Goal: Task Accomplishment & Management: Manage account settings

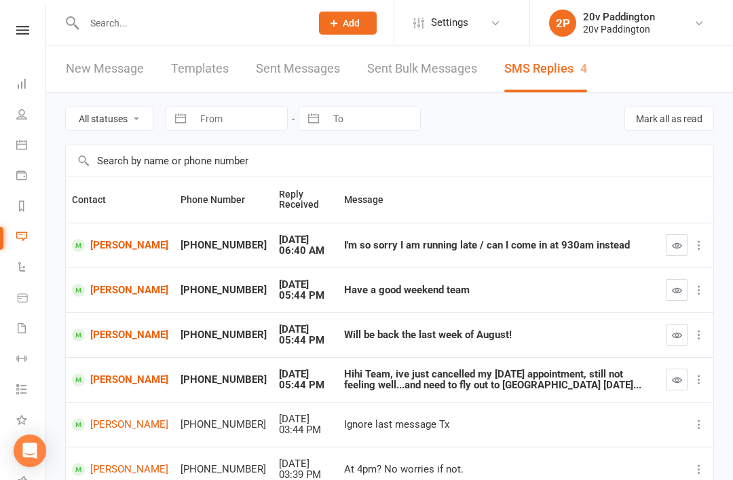
click at [203, 20] on input "text" at bounding box center [190, 22] width 221 height 19
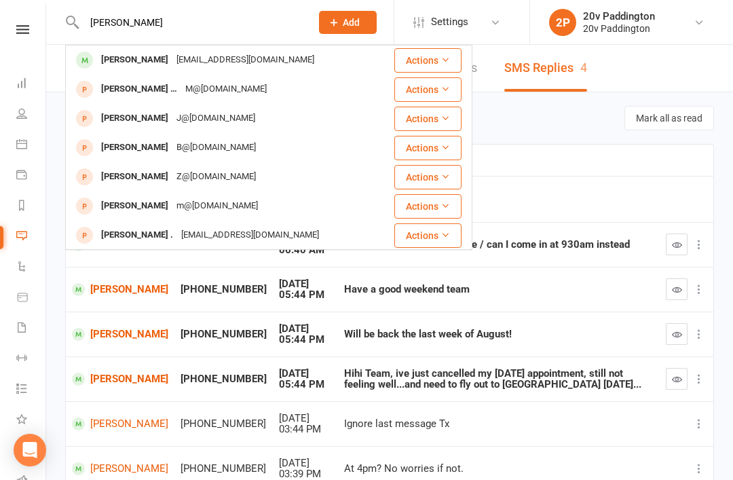
type input "Malcom"
click at [259, 69] on div "Mloder@energise.com.au" at bounding box center [245, 60] width 146 height 20
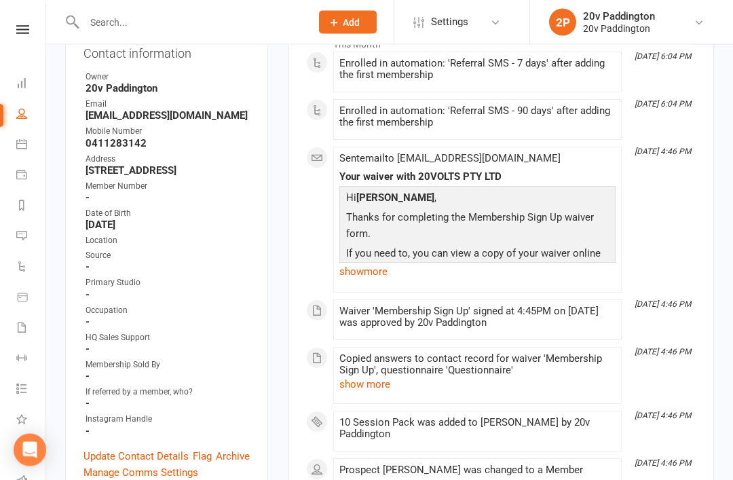
scroll to position [235, 0]
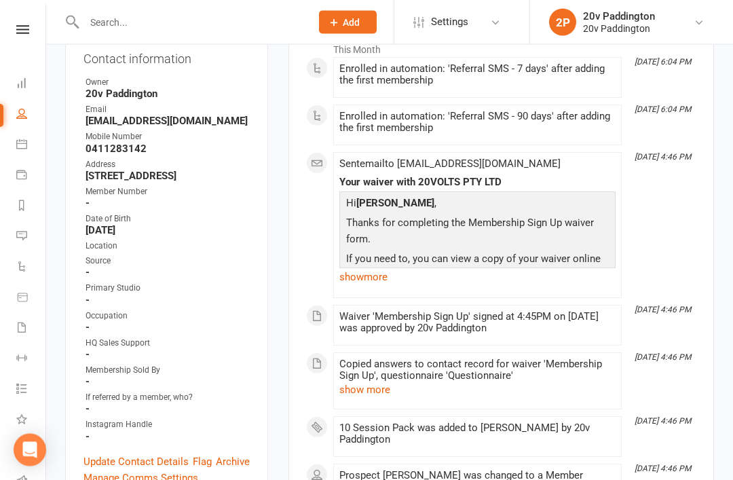
click at [389, 277] on link "show more" at bounding box center [477, 277] width 276 height 19
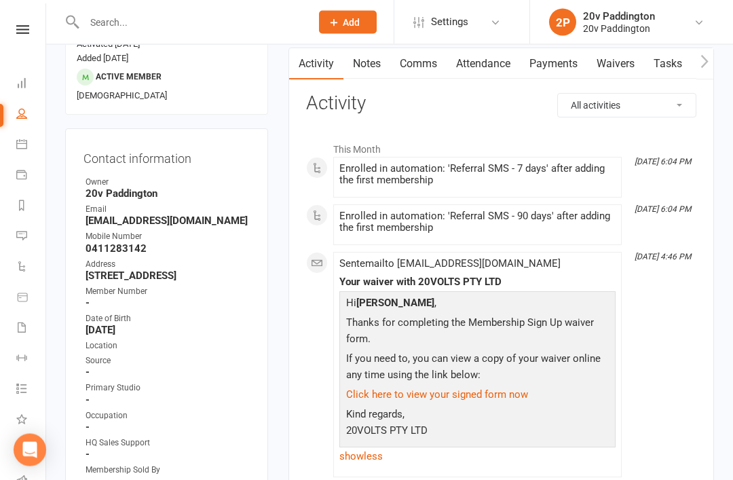
scroll to position [0, 0]
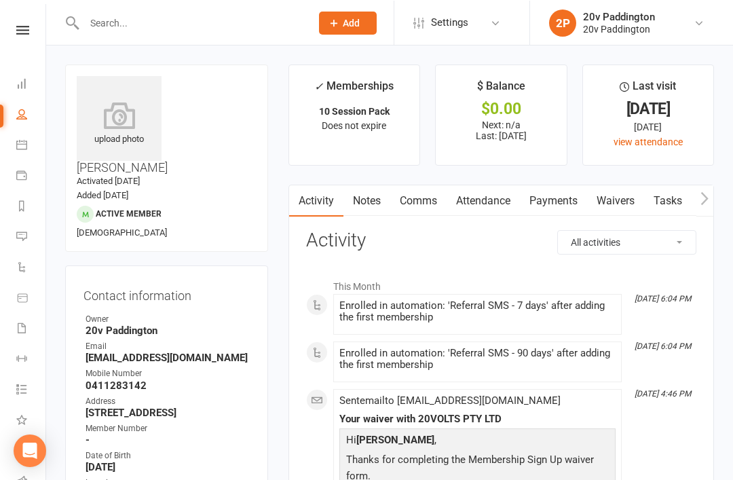
click at [34, 229] on link "Messages 4" at bounding box center [31, 237] width 31 height 31
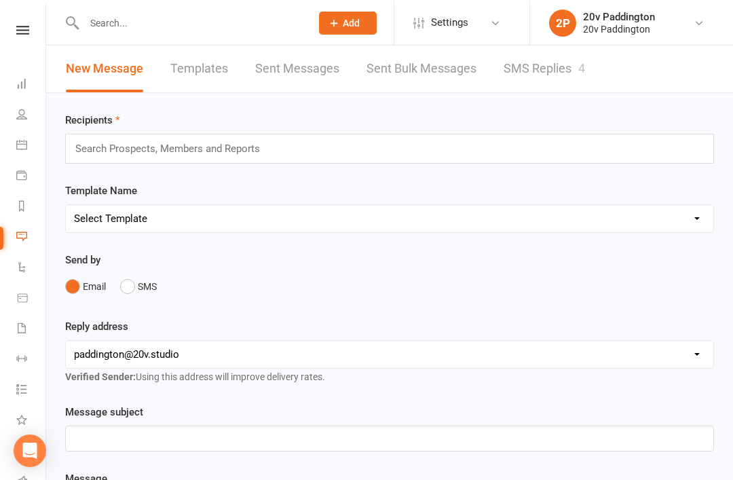
click at [531, 90] on link "SMS Replies 4" at bounding box center [543, 68] width 81 height 47
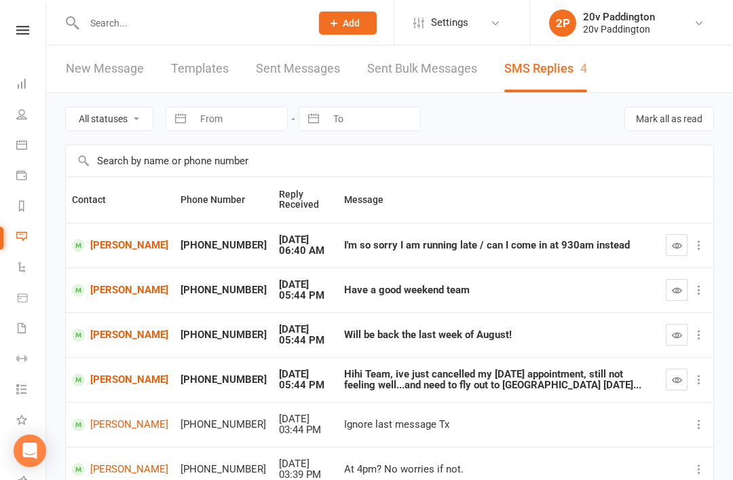
click at [684, 369] on button "button" at bounding box center [676, 379] width 22 height 22
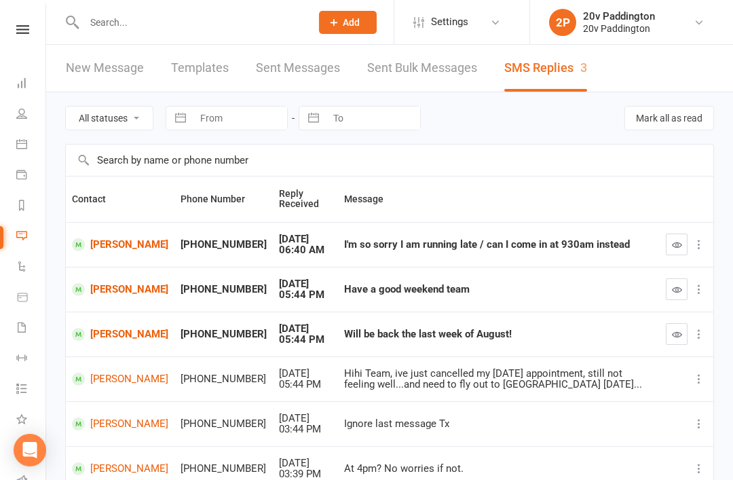
click at [680, 329] on icon "button" at bounding box center [677, 334] width 10 height 10
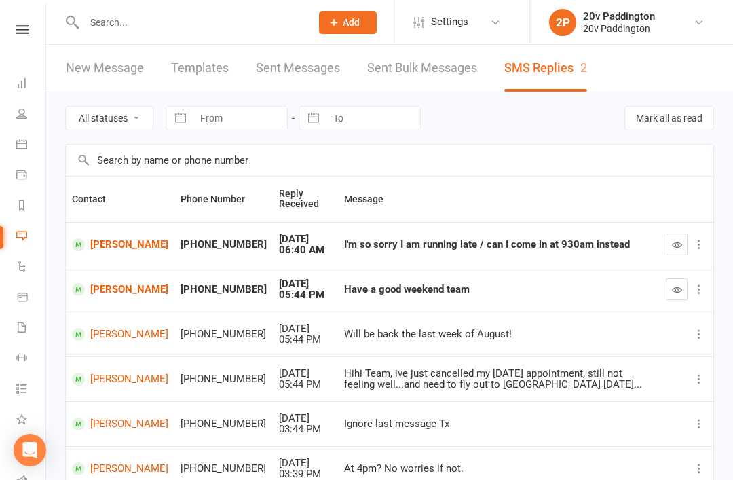
click at [113, 283] on link "Josephine Hayek" at bounding box center [120, 289] width 96 height 13
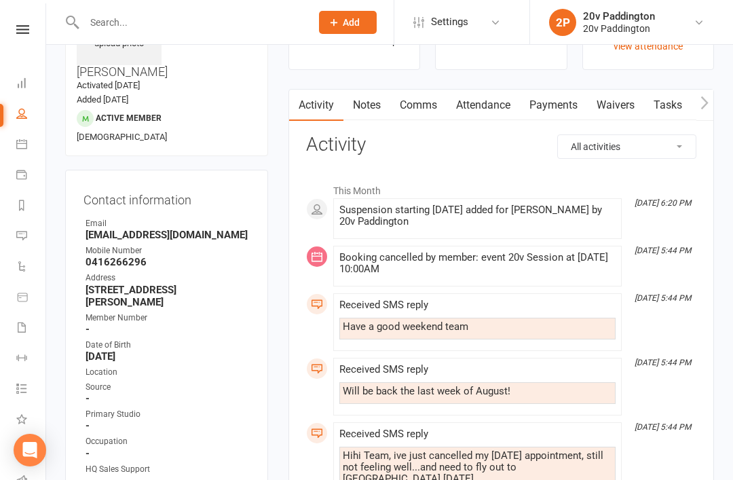
scroll to position [96, 0]
click at [430, 107] on link "Comms" at bounding box center [418, 104] width 56 height 31
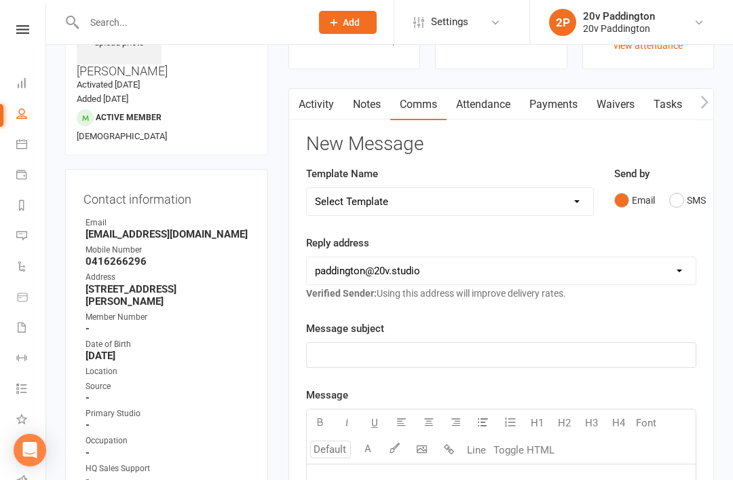
click at [685, 190] on button "SMS" at bounding box center [687, 200] width 37 height 26
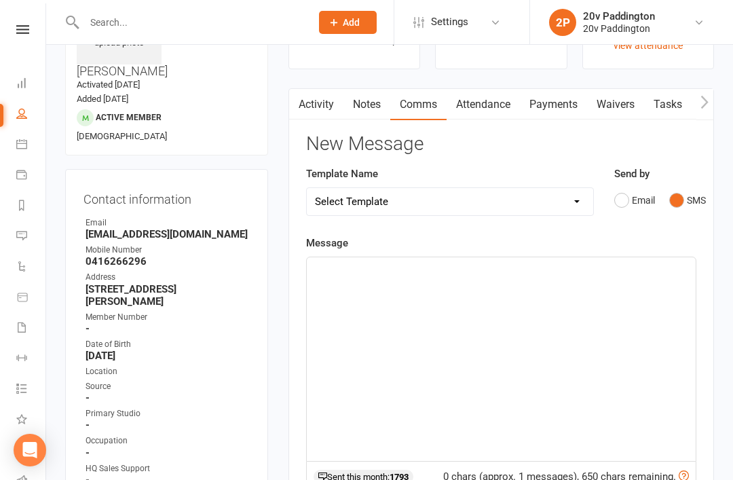
click at [499, 391] on div "﻿" at bounding box center [501, 358] width 389 height 203
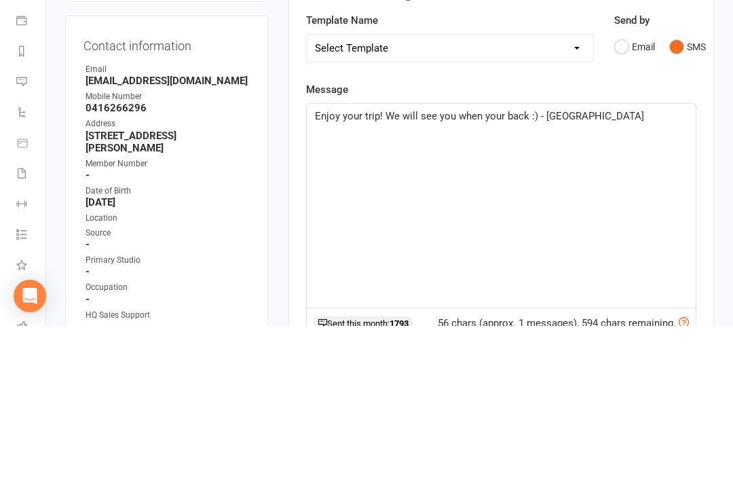
click at [708, 161] on div "Activity Notes Comms Attendance Payments Waivers Tasks Automations Workouts Ass…" at bounding box center [500, 449] width 425 height 721
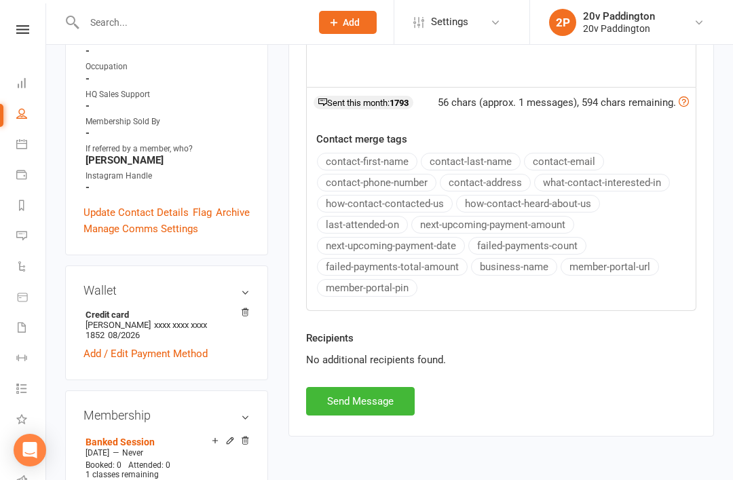
click at [370, 390] on button "Send Message" at bounding box center [360, 401] width 109 height 28
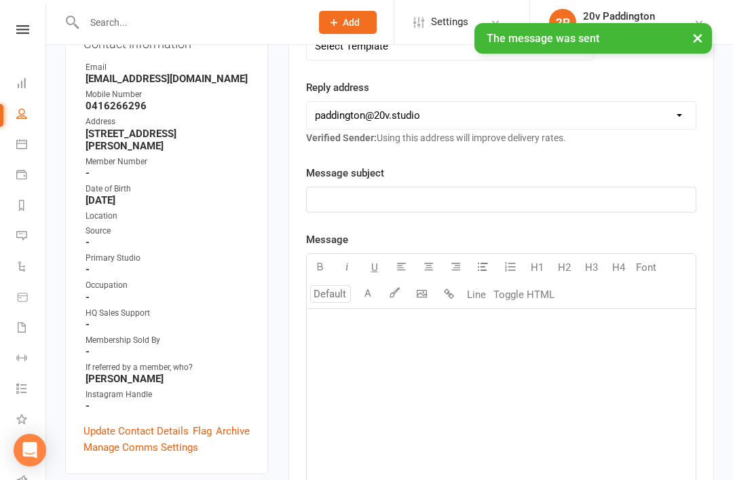
scroll to position [0, 0]
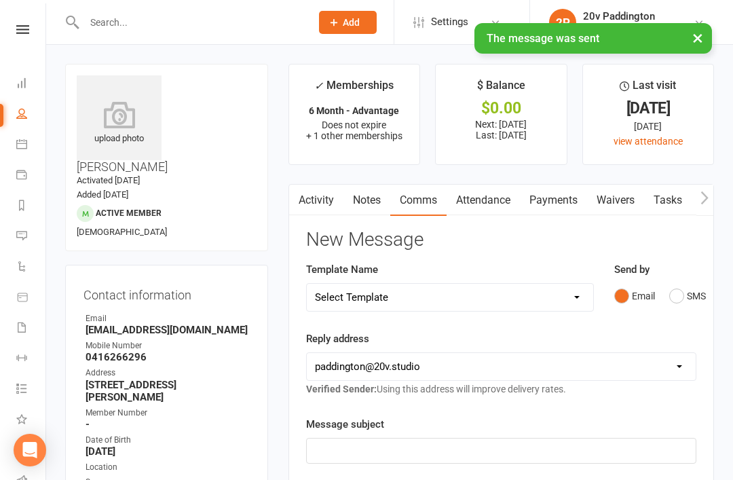
click at [27, 237] on link "Messages 2" at bounding box center [31, 237] width 31 height 31
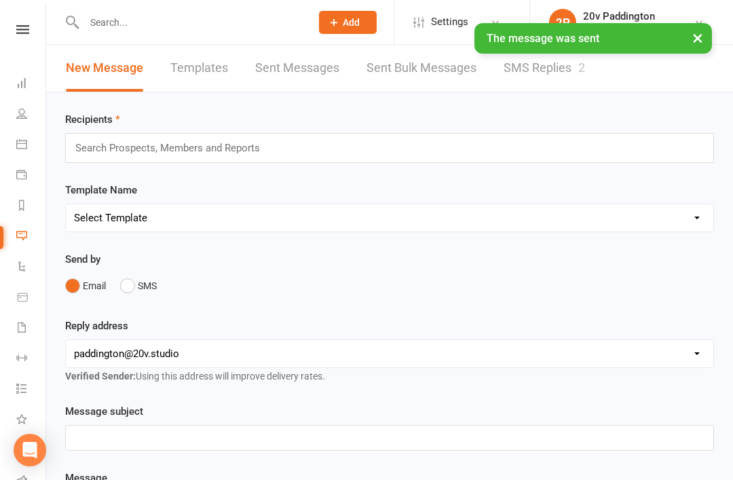
click at [557, 64] on link "SMS Replies 2" at bounding box center [543, 68] width 81 height 47
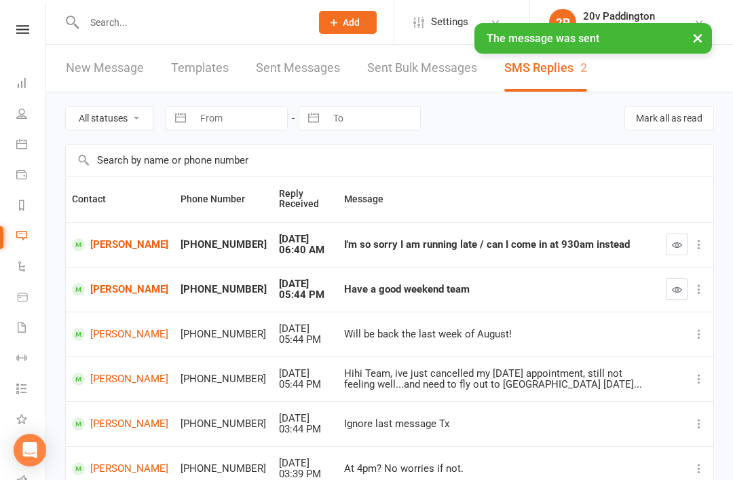
click at [673, 284] on icon "button" at bounding box center [677, 289] width 10 height 10
click at [119, 258] on td "[PERSON_NAME]" at bounding box center [120, 244] width 109 height 45
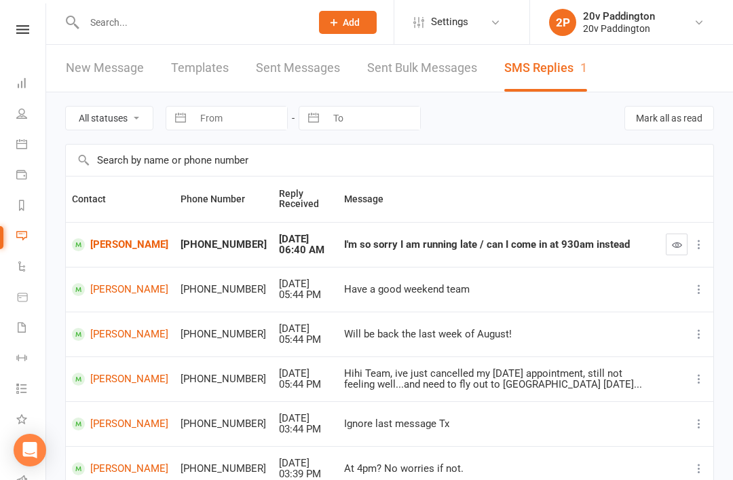
click at [118, 249] on link "[PERSON_NAME]" at bounding box center [120, 244] width 96 height 13
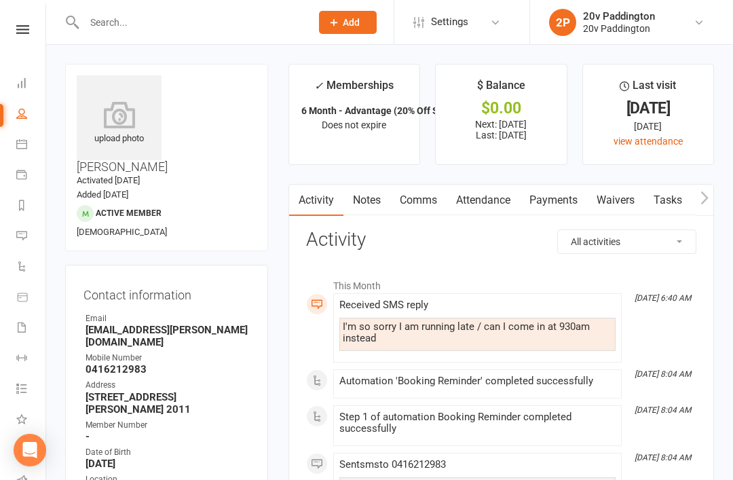
click at [441, 192] on link "Comms" at bounding box center [418, 199] width 56 height 31
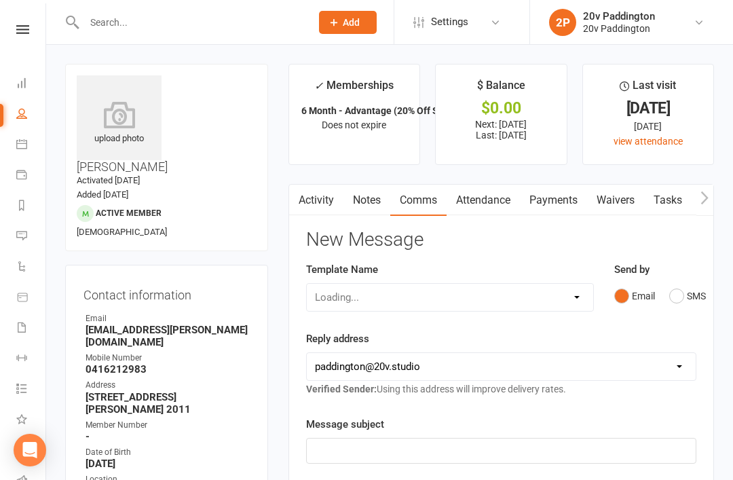
click at [679, 306] on button "SMS" at bounding box center [687, 296] width 37 height 26
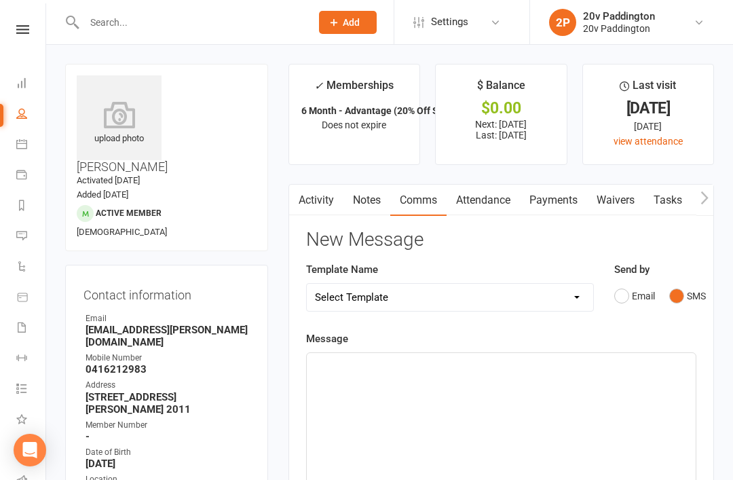
click at [560, 413] on div "﻿" at bounding box center [501, 454] width 389 height 203
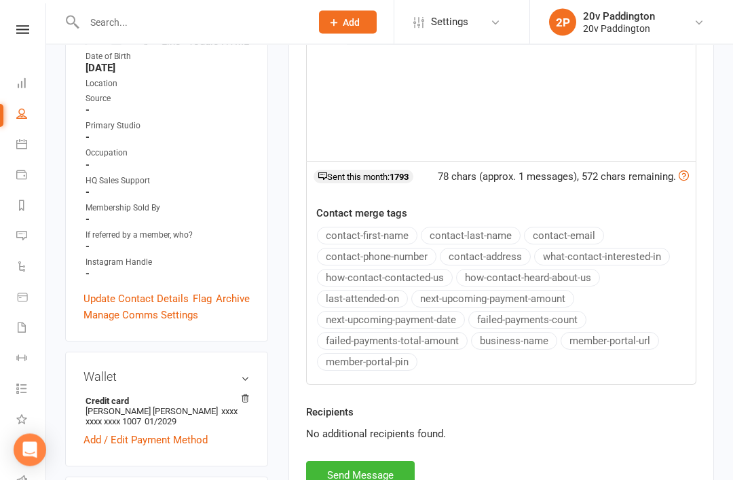
click at [381, 479] on button "Send Message" at bounding box center [360, 475] width 109 height 28
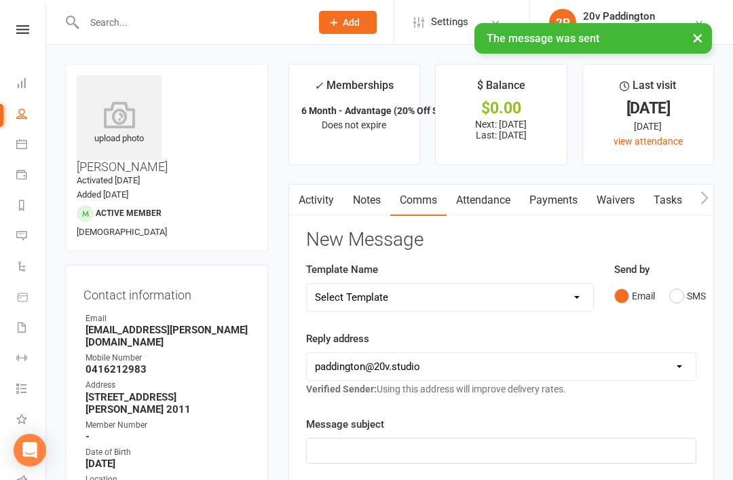
click at [28, 244] on link "Messages 1" at bounding box center [31, 237] width 31 height 31
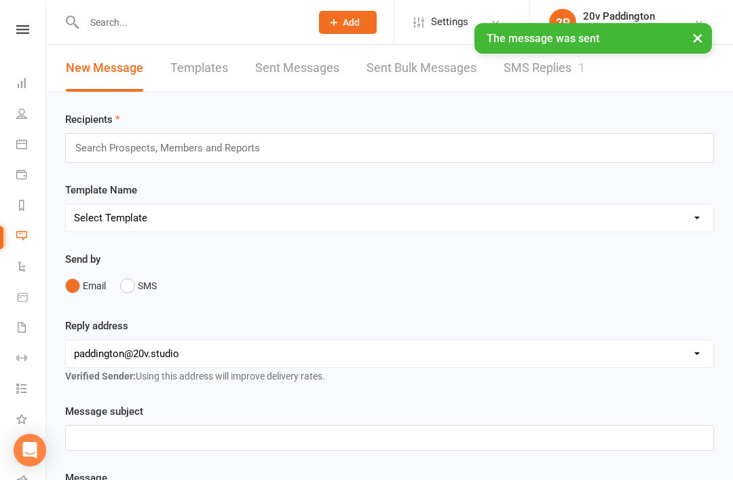
click at [541, 85] on link "SMS Replies 1" at bounding box center [543, 68] width 81 height 47
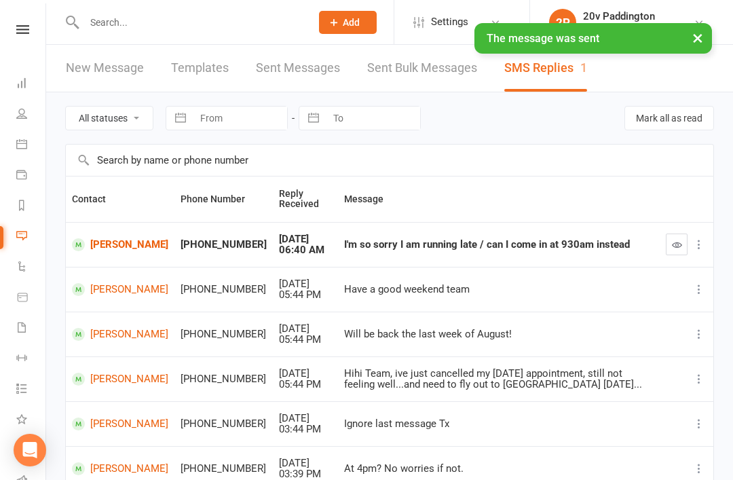
click at [674, 250] on button "button" at bounding box center [676, 244] width 22 height 22
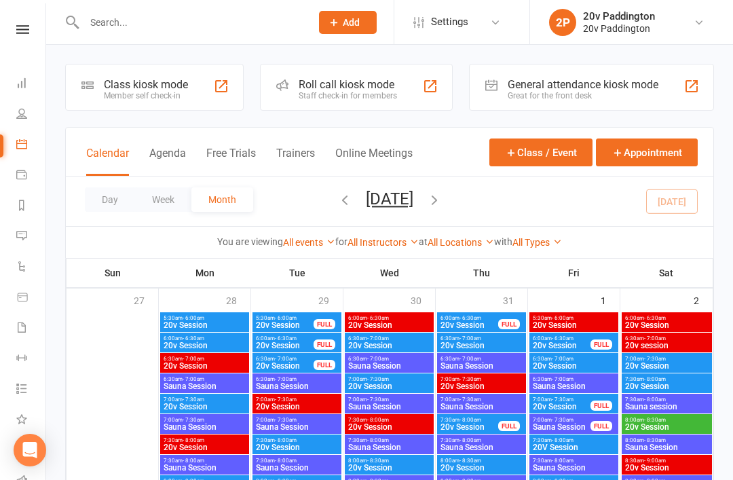
click at [153, 156] on button "Agenda" at bounding box center [167, 161] width 37 height 29
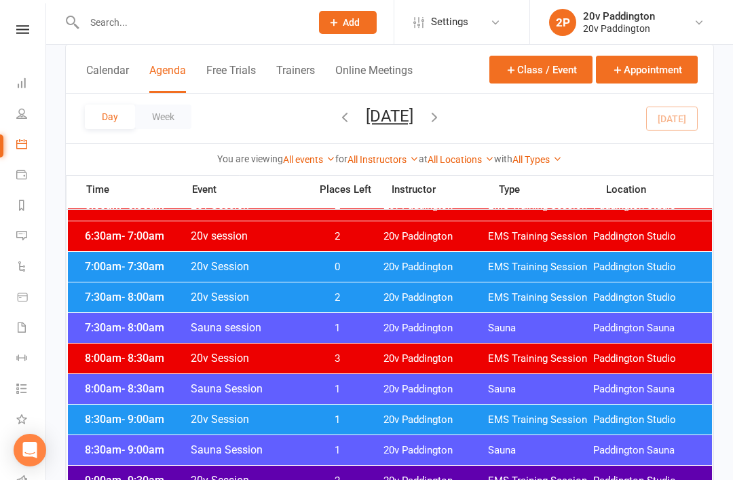
scroll to position [111, 0]
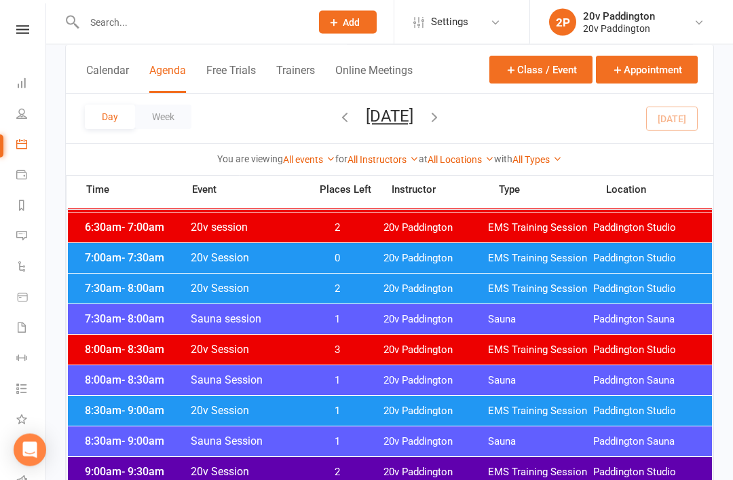
click at [497, 401] on div "8:30am - 9:00am 20v Session 1 20v Paddington EMS Training Session [GEOGRAPHIC_D…" at bounding box center [390, 411] width 644 height 30
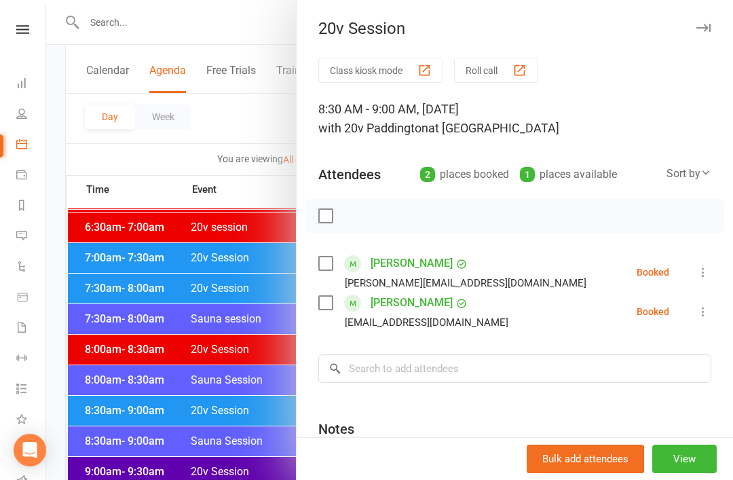
click at [111, 313] on div at bounding box center [389, 240] width 686 height 480
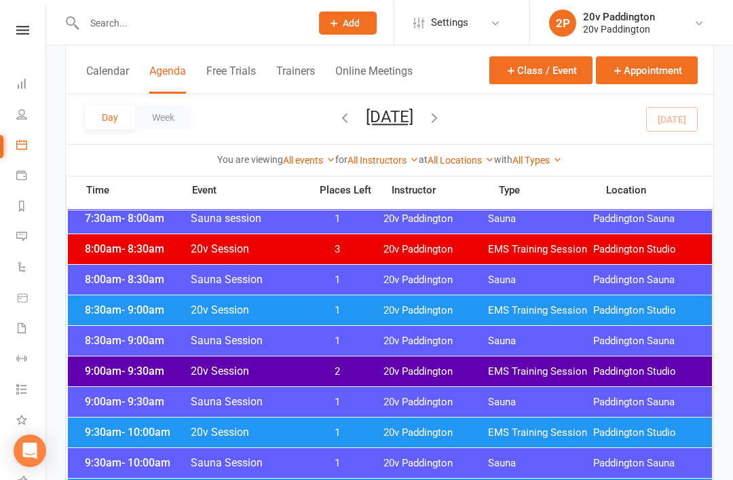
click at [469, 424] on div "9:30am - 10:00am 20v Session 1 20v Paddington EMS Training Session [GEOGRAPHIC_…" at bounding box center [390, 431] width 644 height 30
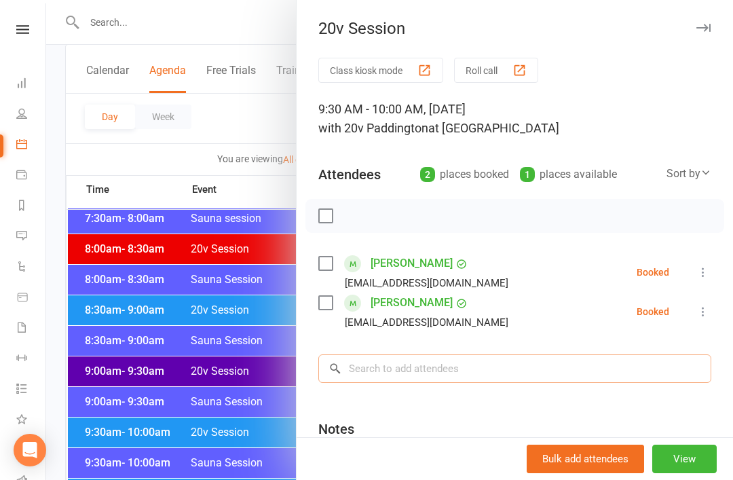
click at [488, 364] on input "search" at bounding box center [514, 368] width 393 height 28
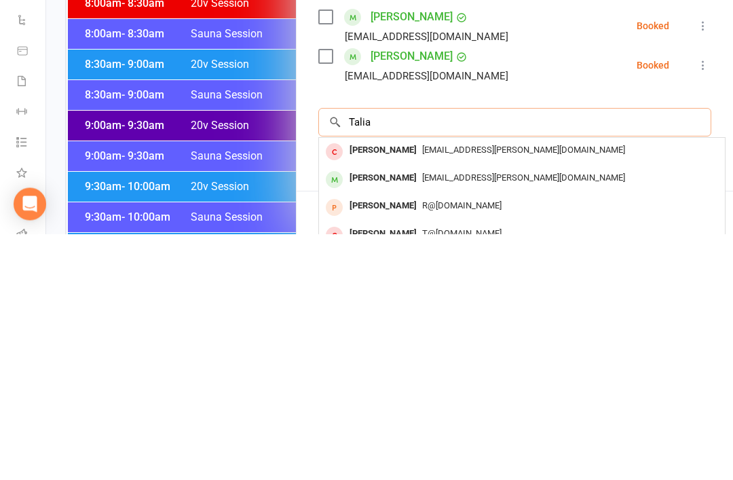
type input "Talia"
click at [113, 197] on div at bounding box center [389, 240] width 686 height 480
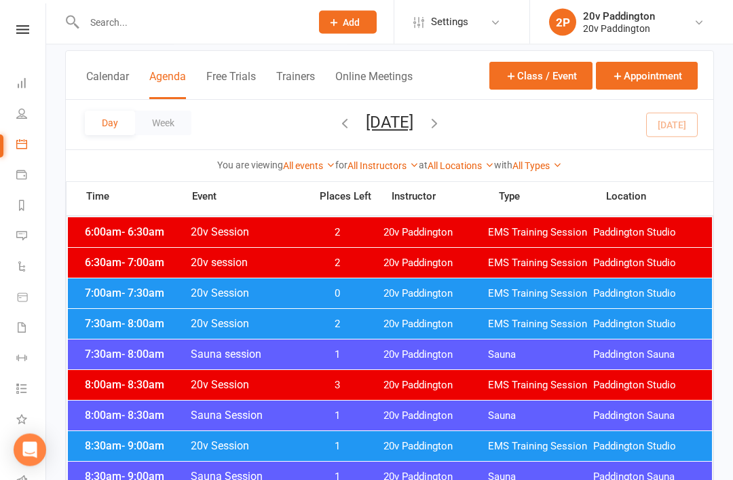
click at [430, 301] on div "7:00am - 7:30am 20v Session 0 20v Paddington EMS Training Session [GEOGRAPHIC_D…" at bounding box center [390, 294] width 644 height 30
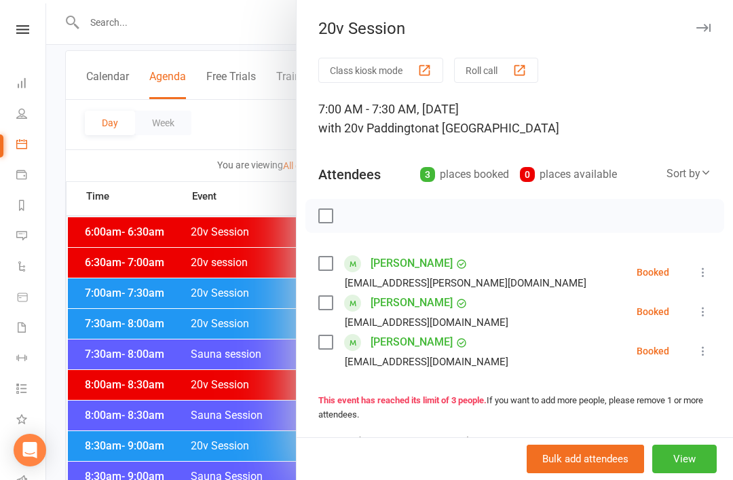
click at [695, 272] on button at bounding box center [703, 272] width 16 height 16
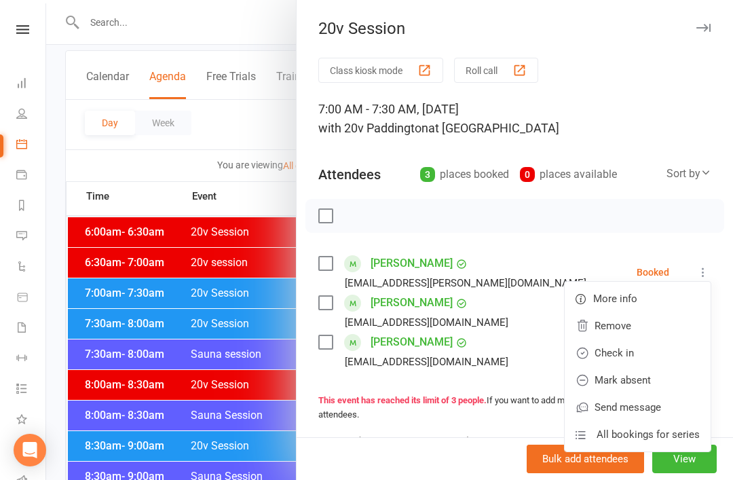
click at [648, 330] on link "Remove" at bounding box center [637, 325] width 146 height 27
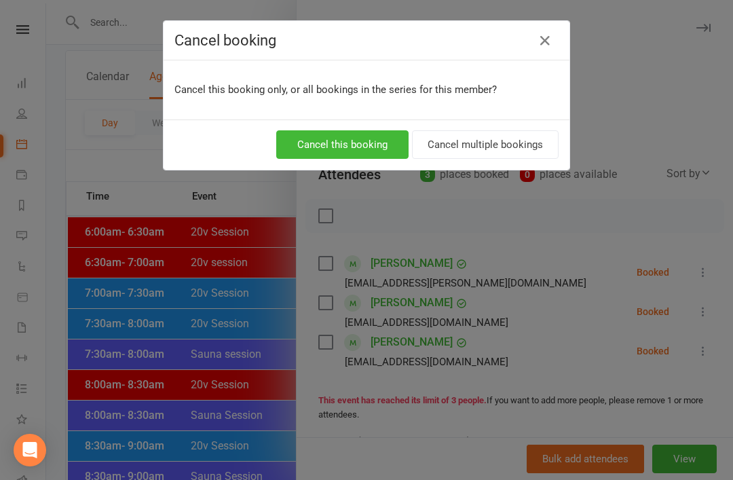
click at [366, 144] on button "Cancel this booking" at bounding box center [342, 144] width 132 height 28
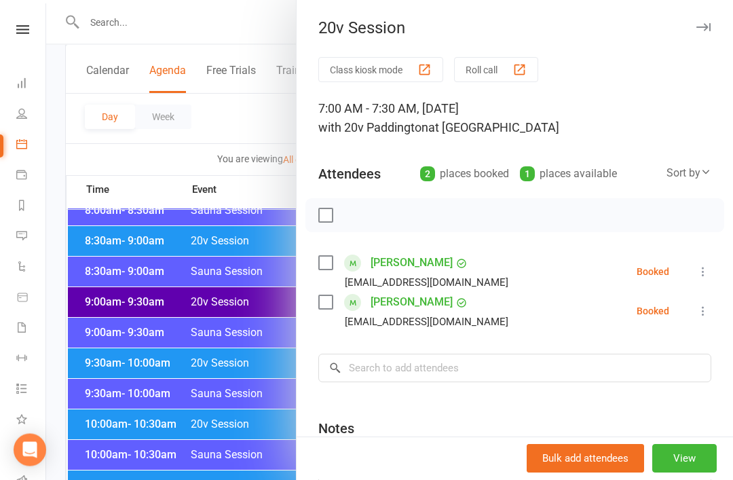
click at [111, 396] on div at bounding box center [389, 240] width 686 height 480
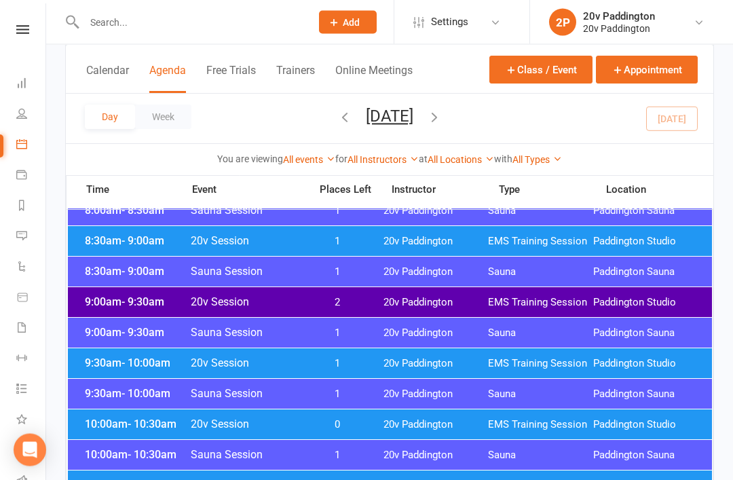
scroll to position [281, 0]
click at [373, 360] on div "9:30am - 10:00am 20v Session 1 20v Paddington EMS Training Session [GEOGRAPHIC_…" at bounding box center [390, 363] width 644 height 30
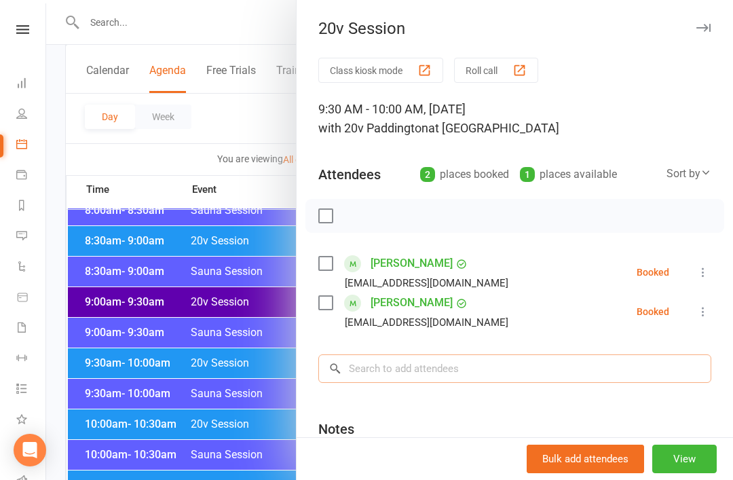
click at [456, 359] on input "search" at bounding box center [514, 368] width 393 height 28
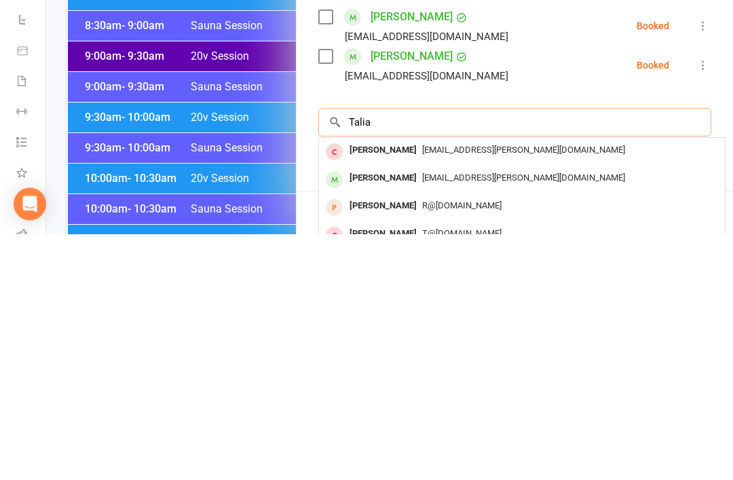
type input "Talia"
click at [500, 414] on div "[EMAIL_ADDRESS][PERSON_NAME][DOMAIN_NAME]" at bounding box center [521, 424] width 395 height 20
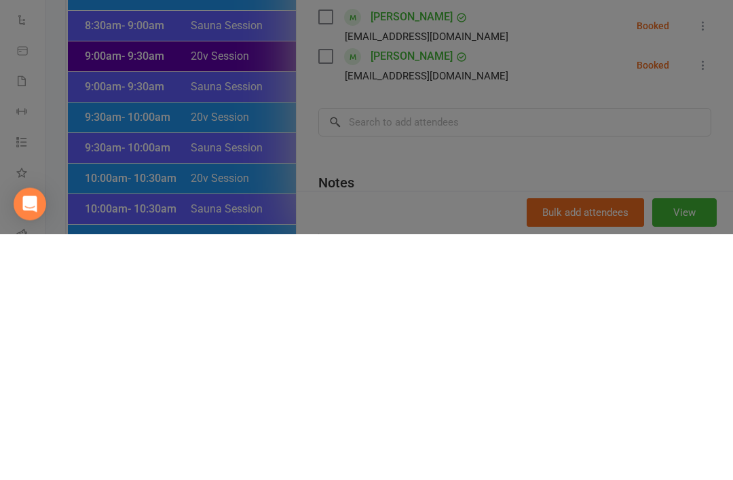
scroll to position [527, 0]
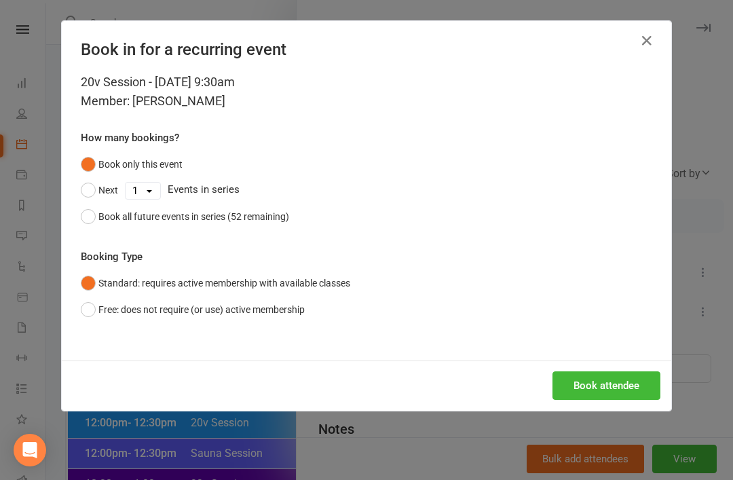
click at [595, 383] on button "Book attendee" at bounding box center [606, 385] width 108 height 28
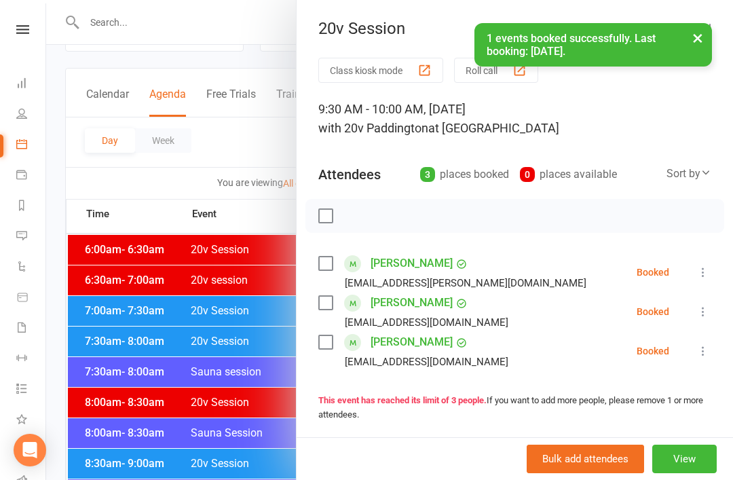
scroll to position [47, 0]
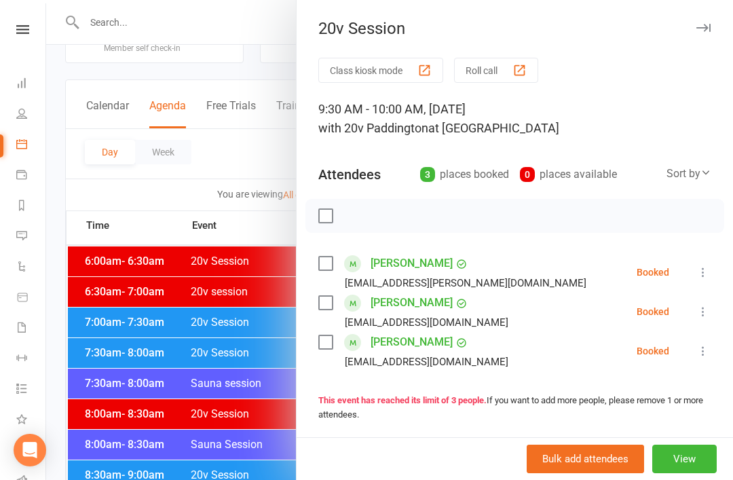
click at [244, 416] on div at bounding box center [389, 240] width 686 height 480
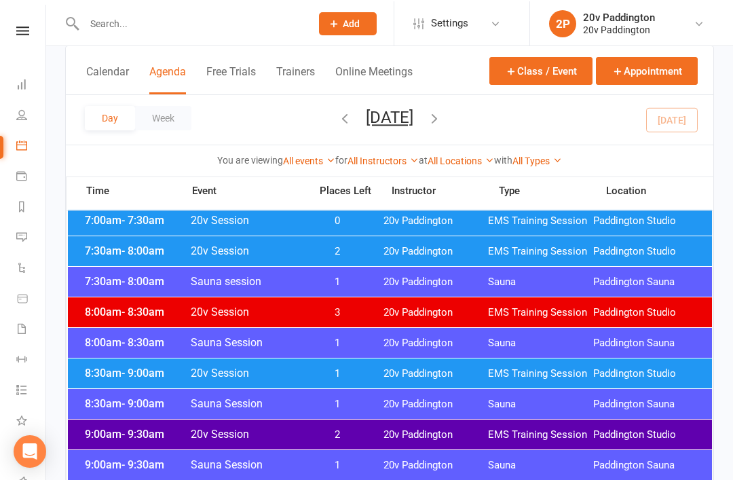
click at [436, 364] on div "8:30am - 9:00am 20v Session 1 20v Paddington EMS Training Session [GEOGRAPHIC_D…" at bounding box center [390, 372] width 644 height 30
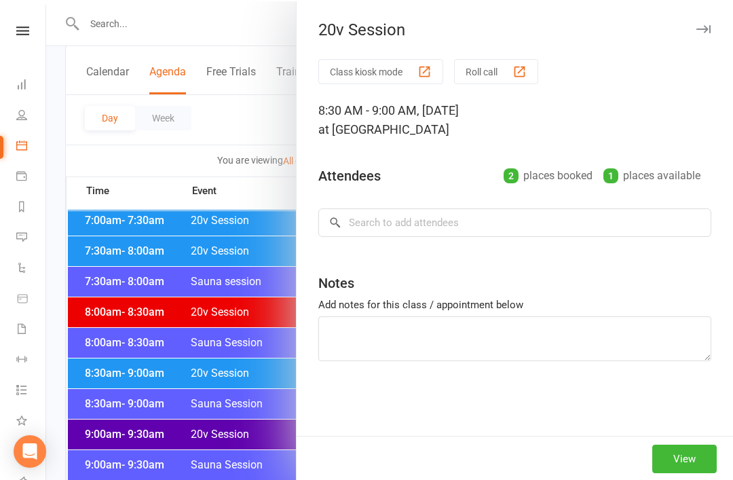
scroll to position [149, 0]
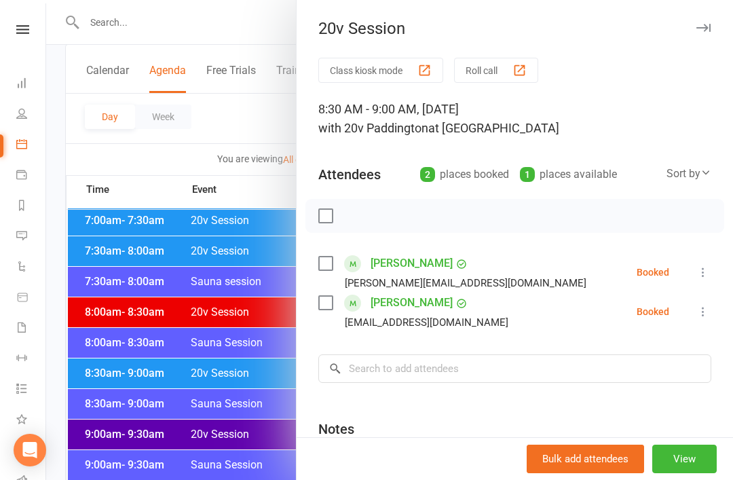
click at [121, 350] on div at bounding box center [389, 240] width 686 height 480
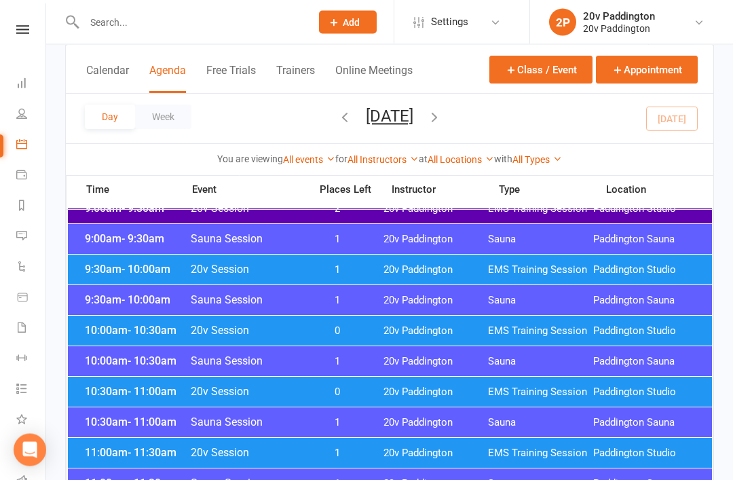
click at [493, 328] on span "EMS Training Session" at bounding box center [540, 331] width 105 height 13
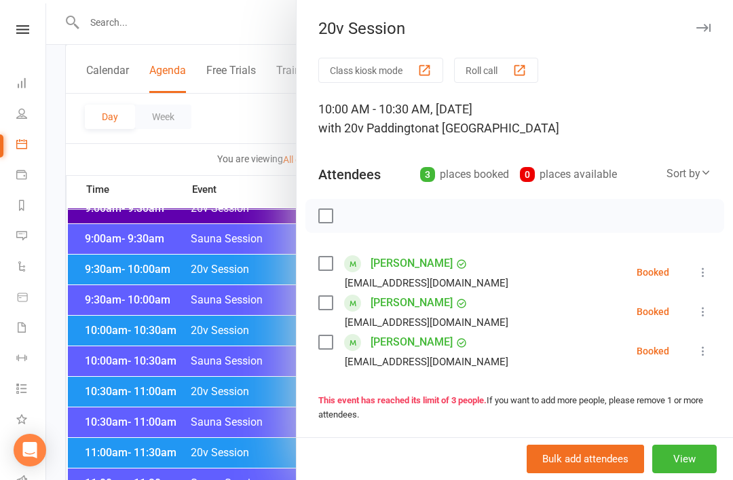
click at [98, 348] on div at bounding box center [389, 240] width 686 height 480
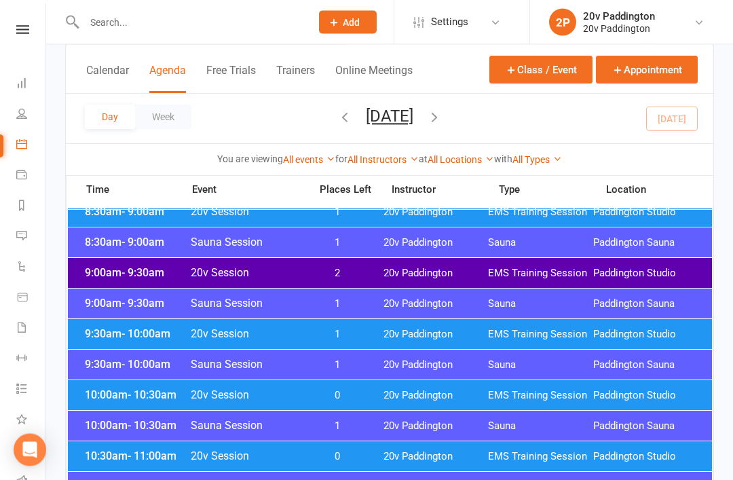
scroll to position [311, 0]
click at [112, 330] on span "9:30am - 10:00am" at bounding box center [135, 333] width 109 height 13
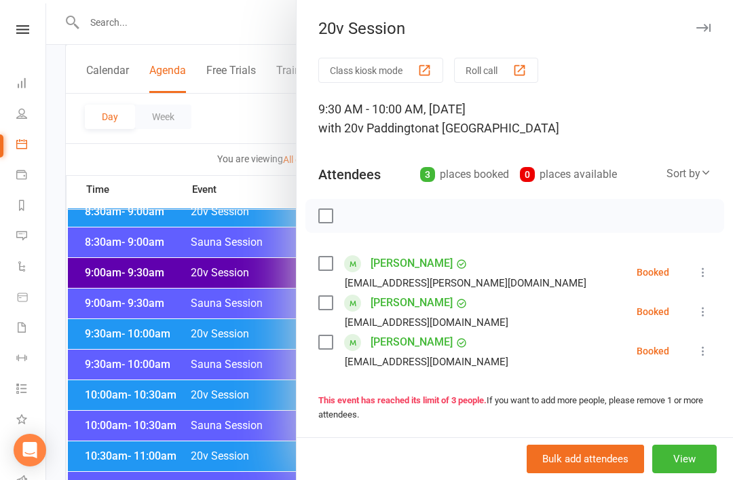
click at [106, 342] on div at bounding box center [389, 240] width 686 height 480
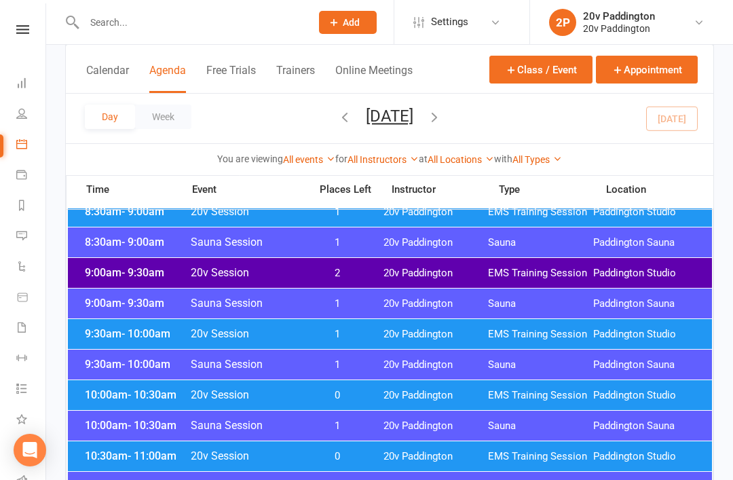
click at [118, 395] on span "10:00am - 10:30am" at bounding box center [135, 394] width 109 height 13
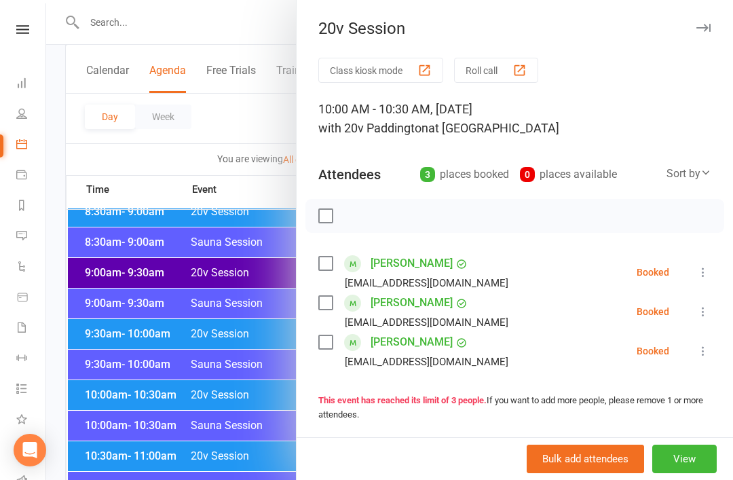
click at [104, 373] on div at bounding box center [389, 240] width 686 height 480
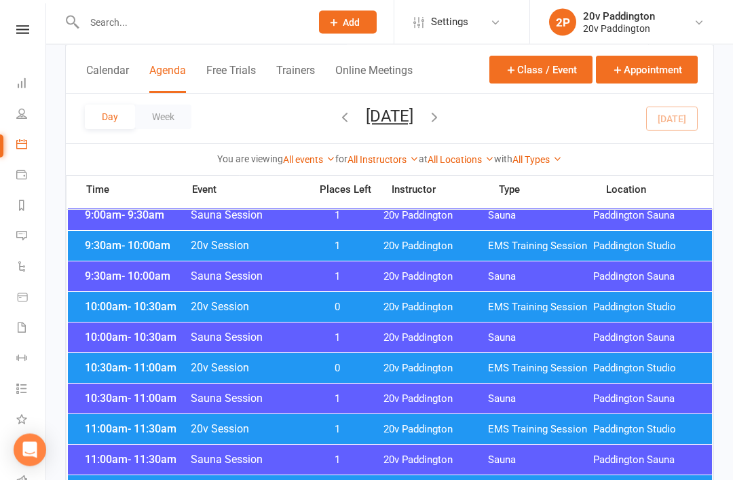
click at [532, 359] on div "10:30am - 11:00am 20v Session 0 20v Paddington EMS Training Session [GEOGRAPHIC…" at bounding box center [390, 368] width 644 height 30
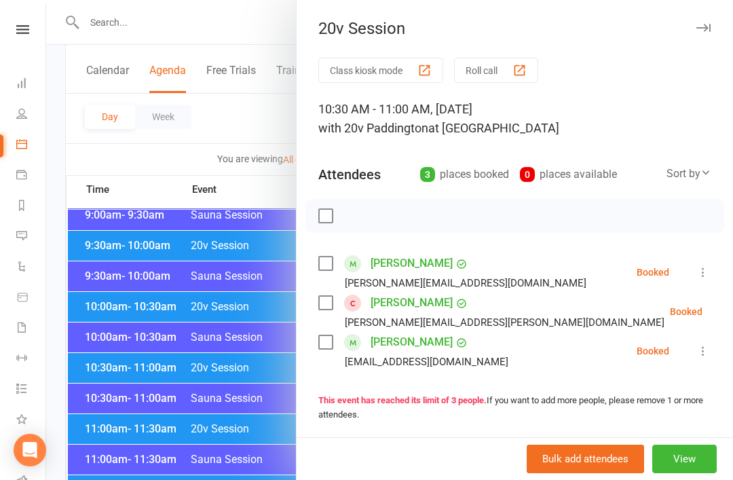
click at [106, 373] on div at bounding box center [389, 240] width 686 height 480
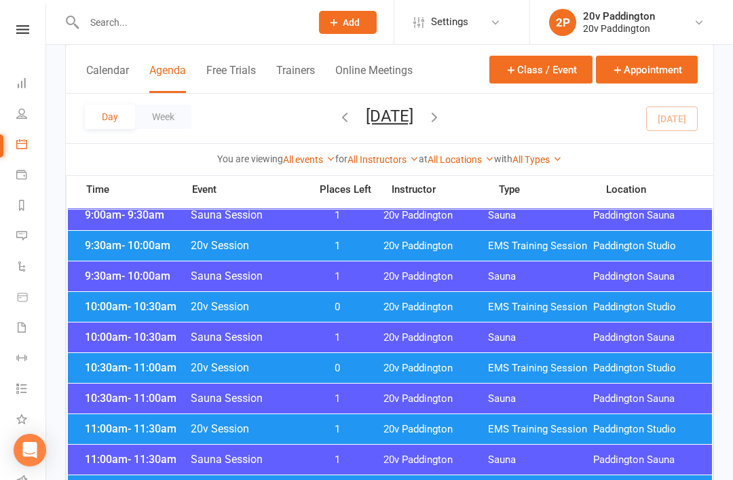
click at [115, 431] on span "11:00am - 11:30am" at bounding box center [135, 428] width 109 height 13
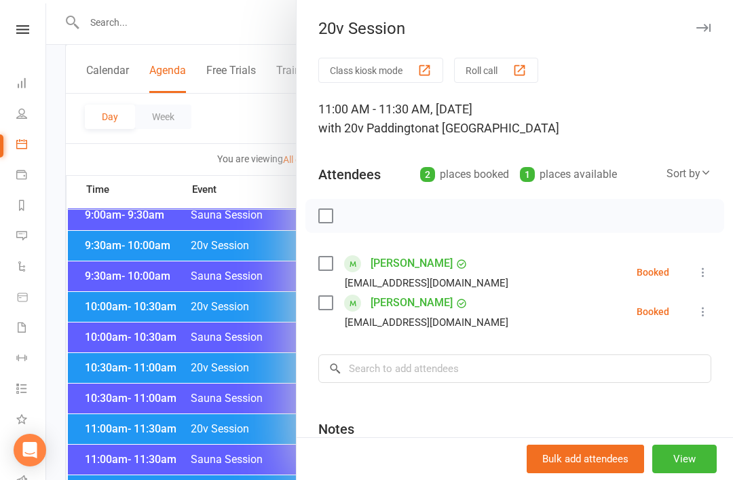
click at [107, 389] on div at bounding box center [389, 240] width 686 height 480
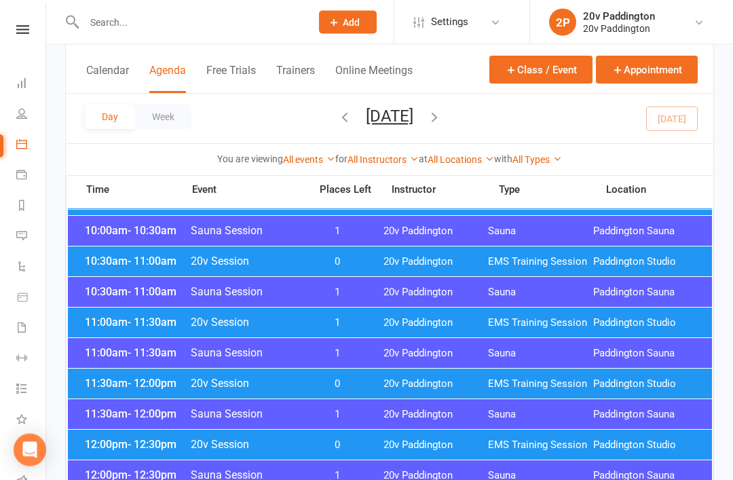
click at [504, 383] on span "EMS Training Session" at bounding box center [540, 384] width 105 height 13
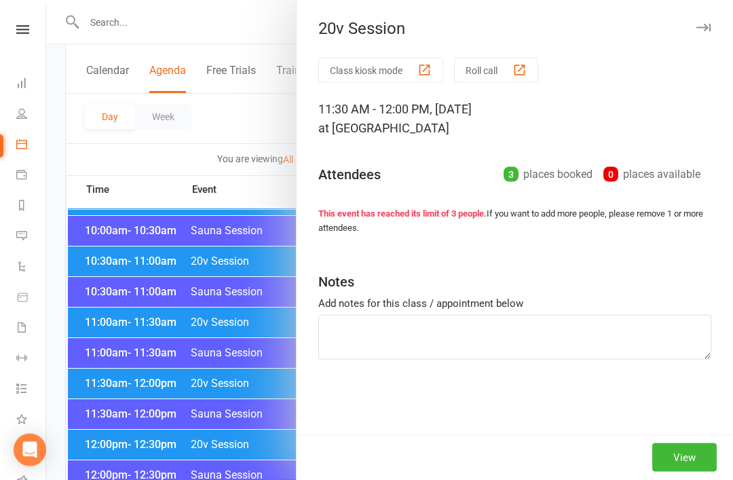
scroll to position [505, 0]
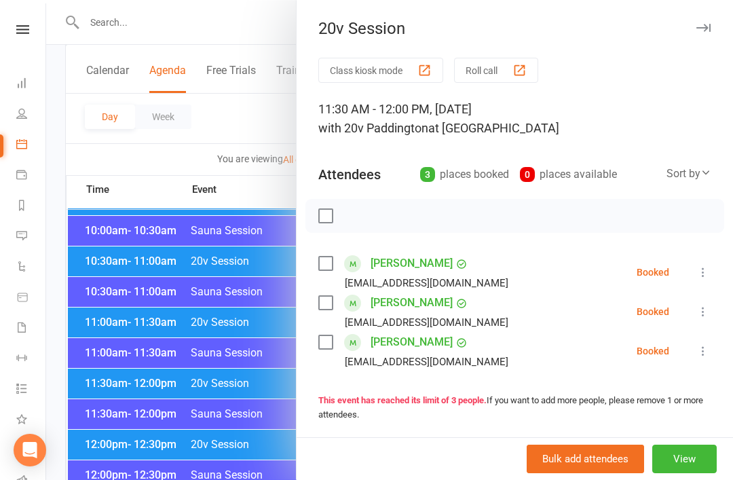
click at [101, 359] on div at bounding box center [389, 240] width 686 height 480
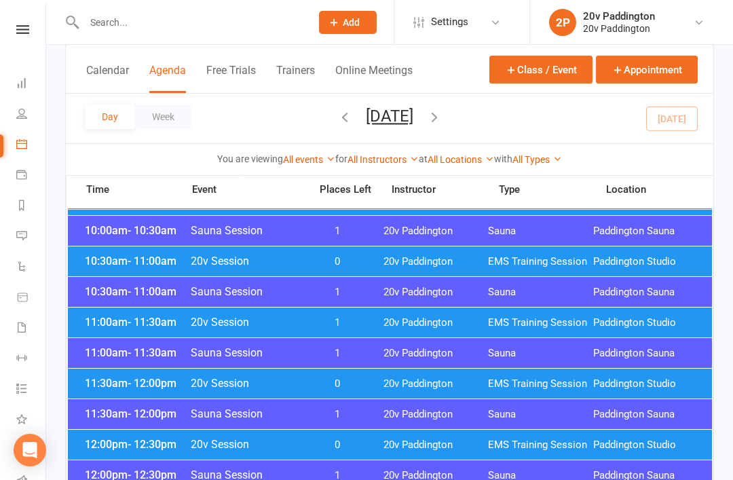
click at [116, 444] on span "12:00pm - 12:30pm" at bounding box center [135, 443] width 109 height 13
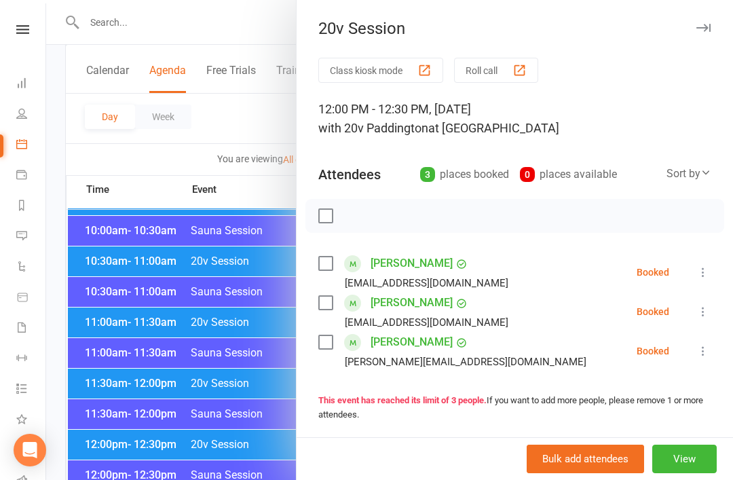
click at [103, 368] on div at bounding box center [389, 240] width 686 height 480
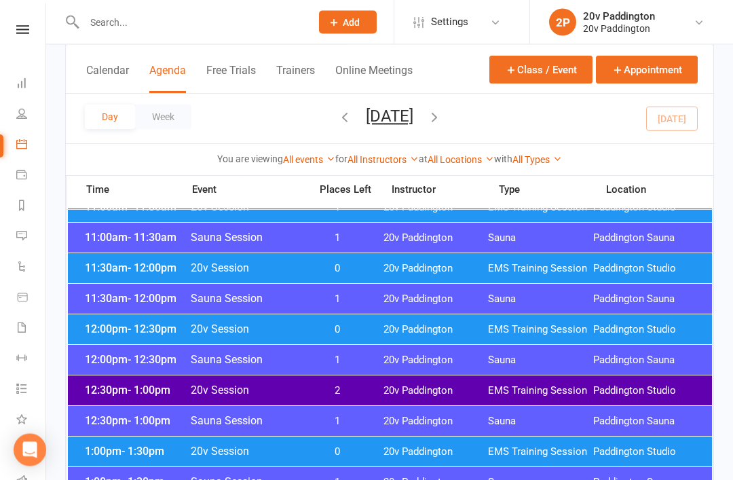
click at [522, 389] on span "EMS Training Session" at bounding box center [540, 391] width 105 height 13
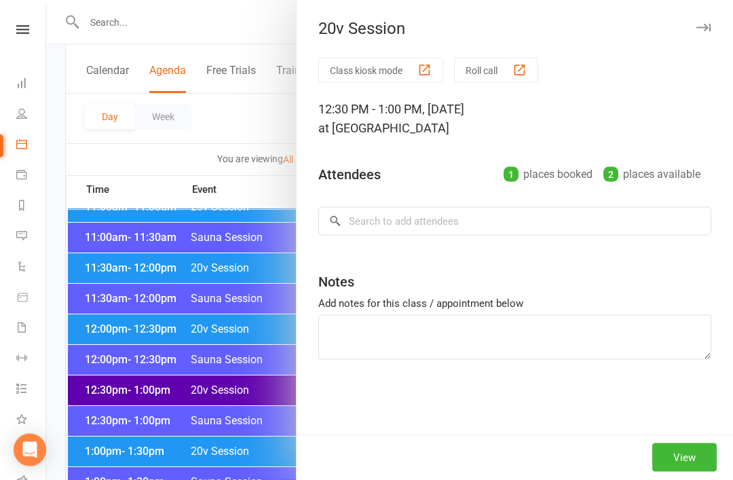
scroll to position [621, 0]
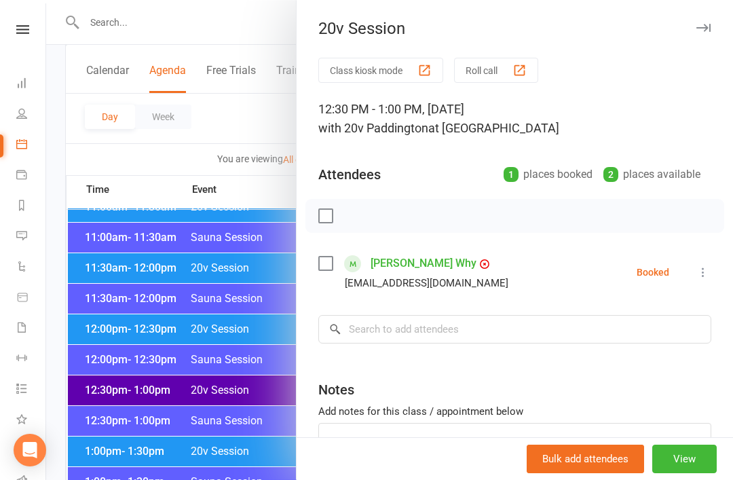
click at [105, 370] on div at bounding box center [389, 240] width 686 height 480
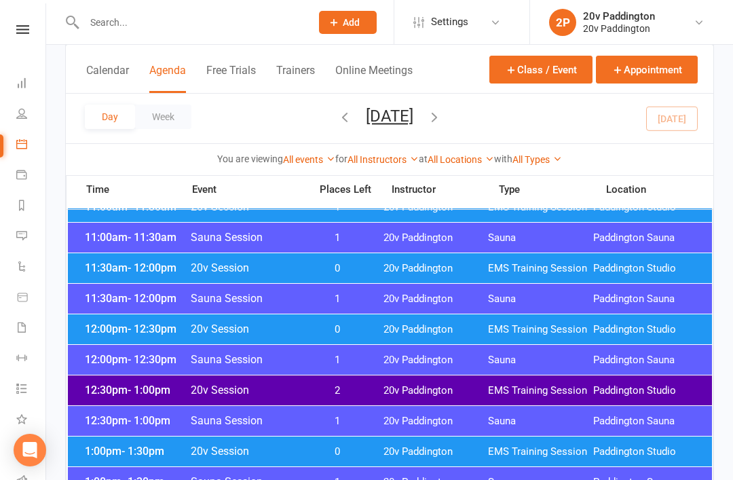
click at [115, 452] on span "1:00pm - 1:30pm" at bounding box center [135, 450] width 109 height 13
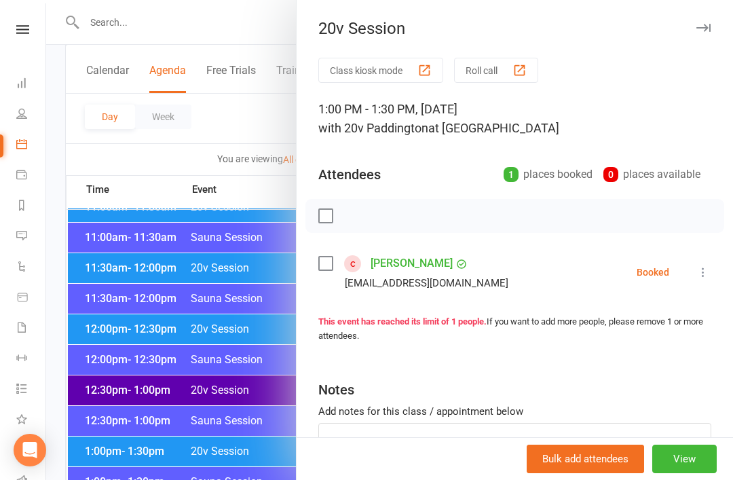
click at [109, 394] on div at bounding box center [389, 240] width 686 height 480
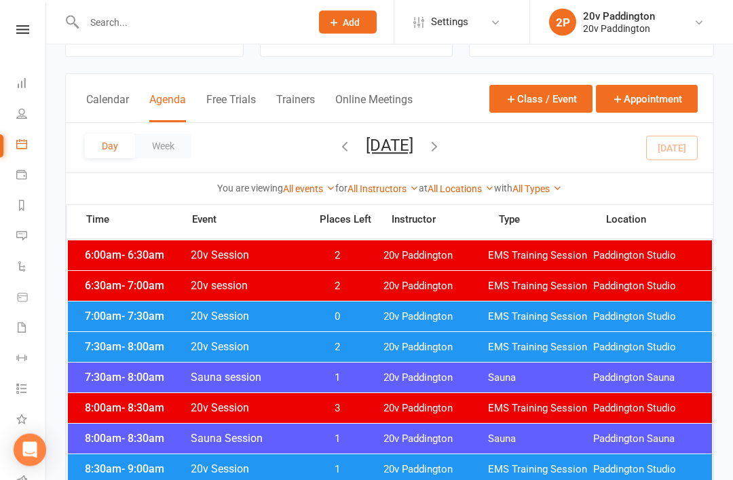
scroll to position [0, 0]
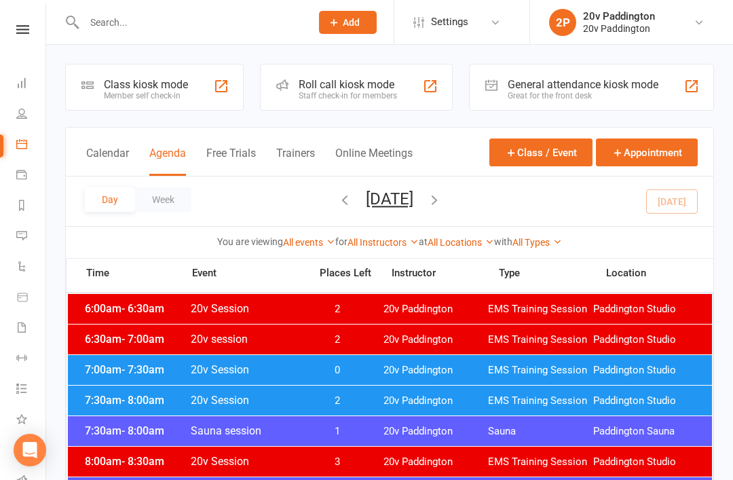
click at [397, 366] on span "20v Paddington" at bounding box center [435, 370] width 105 height 13
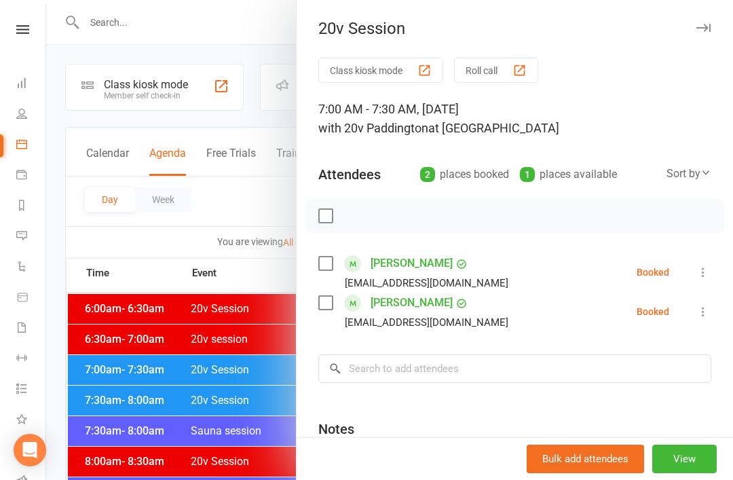
click at [699, 273] on icon at bounding box center [703, 272] width 14 height 14
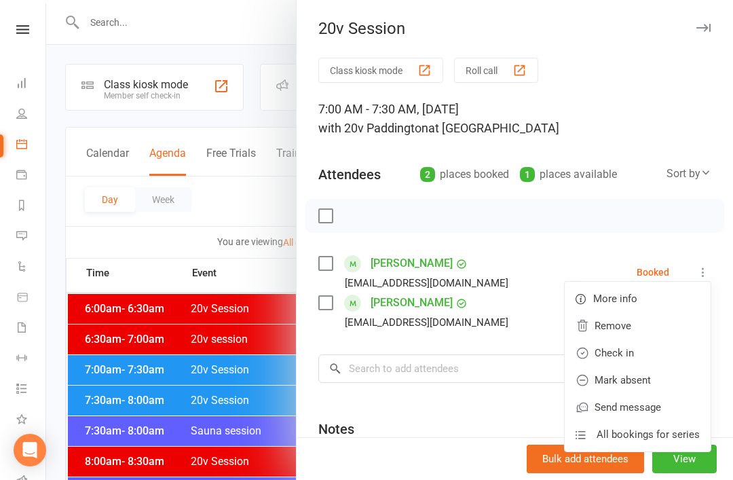
click at [640, 346] on link "Check in" at bounding box center [637, 352] width 146 height 27
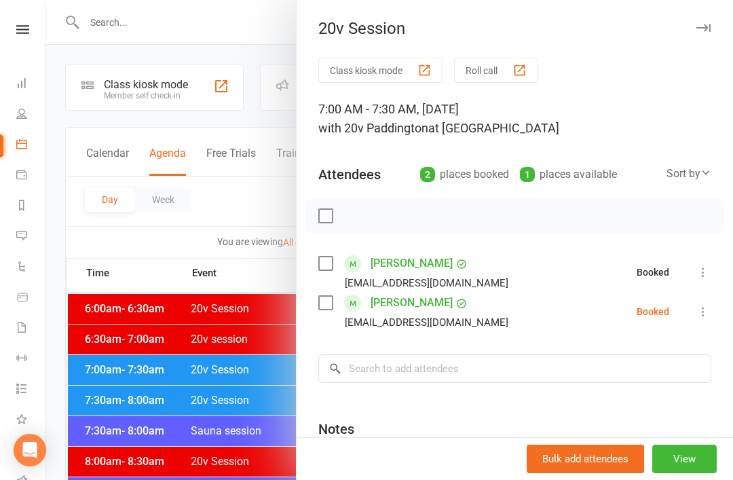
click at [707, 313] on icon at bounding box center [703, 312] width 14 height 14
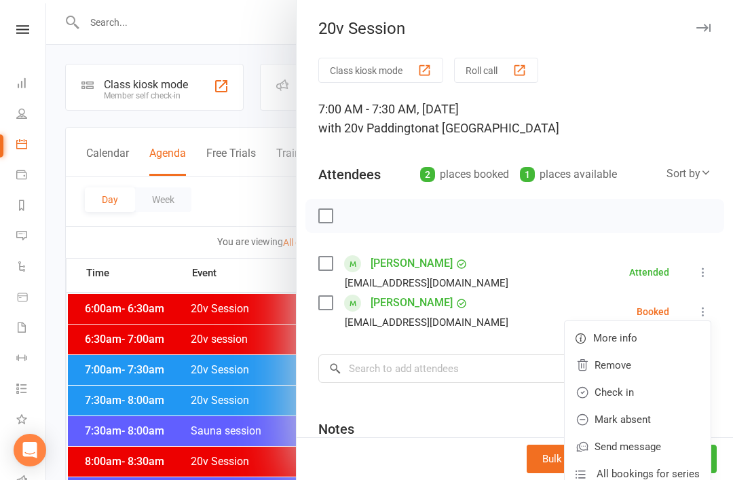
click at [659, 385] on link "Check in" at bounding box center [637, 391] width 146 height 27
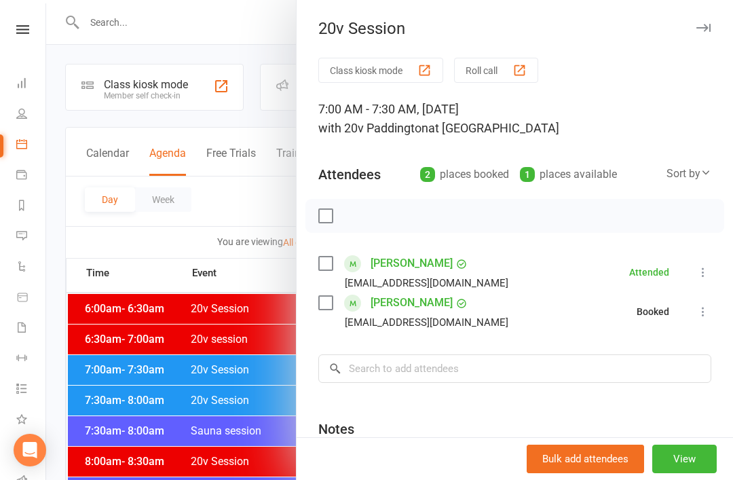
click at [176, 399] on div at bounding box center [389, 240] width 686 height 480
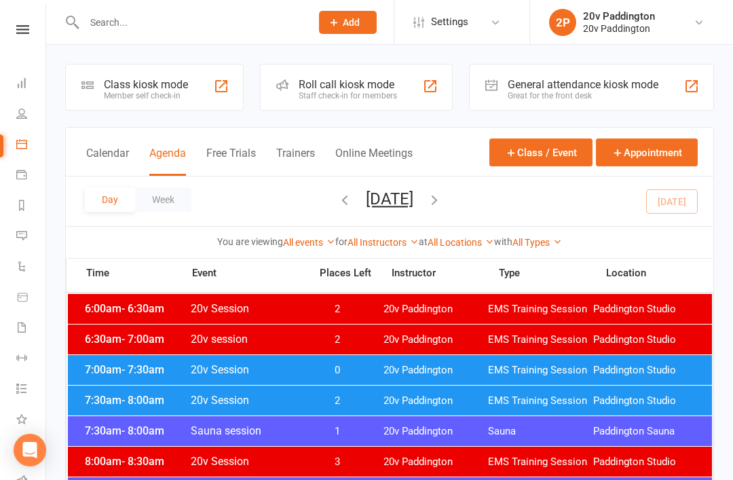
click at [309, 400] on span "2" at bounding box center [337, 400] width 71 height 13
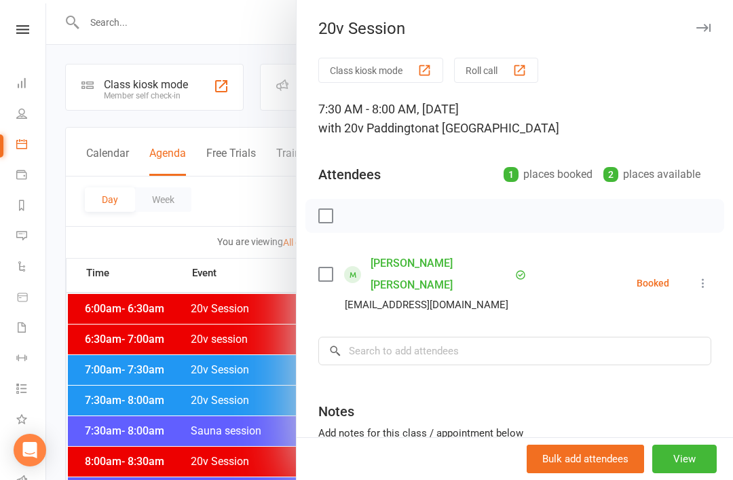
click at [698, 276] on icon at bounding box center [703, 283] width 14 height 14
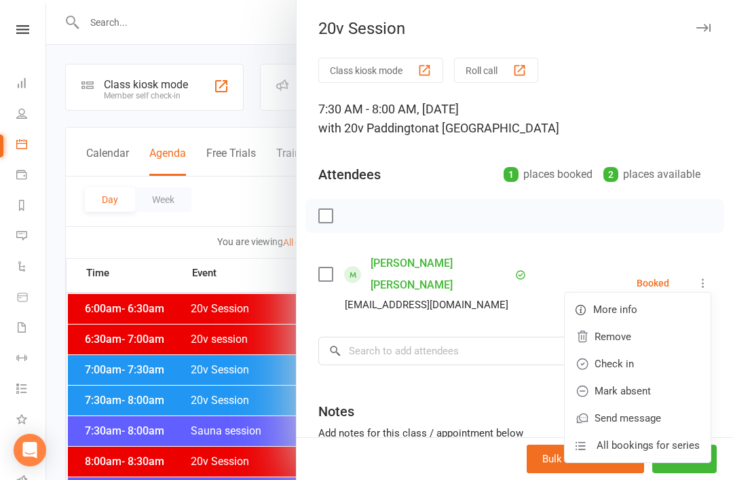
click at [636, 359] on link "Check in" at bounding box center [637, 363] width 146 height 27
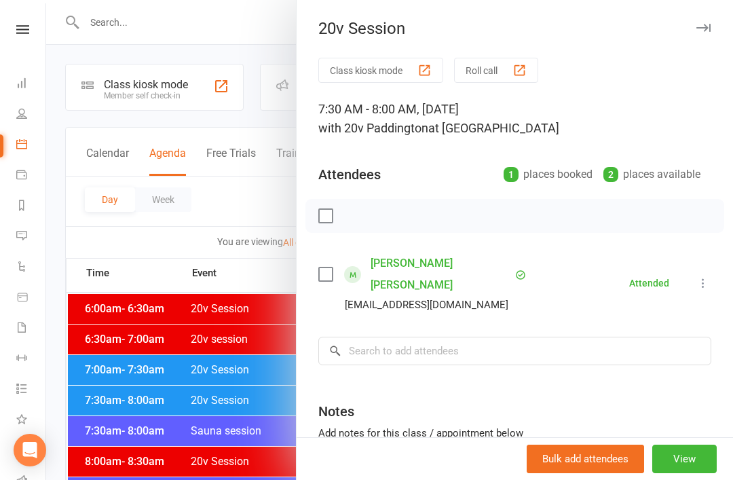
click at [273, 403] on div at bounding box center [389, 240] width 686 height 480
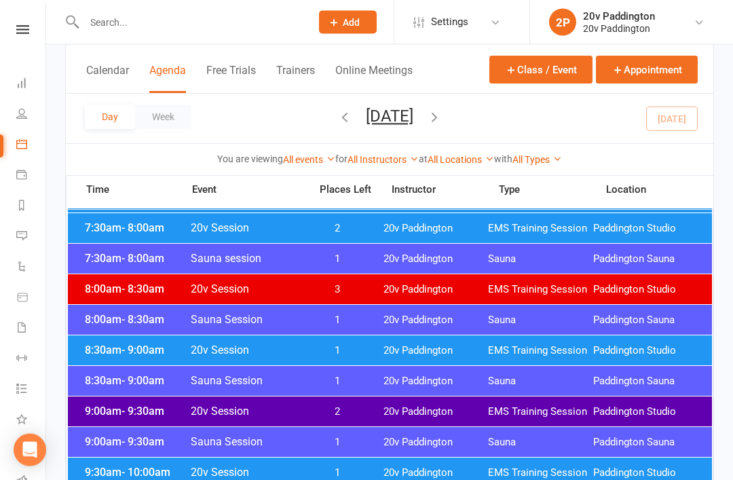
scroll to position [185, 0]
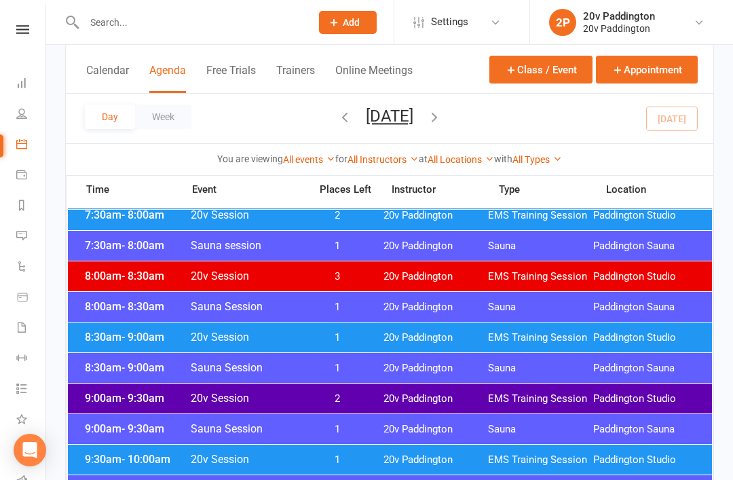
click at [418, 341] on span "20v Paddington" at bounding box center [435, 337] width 105 height 13
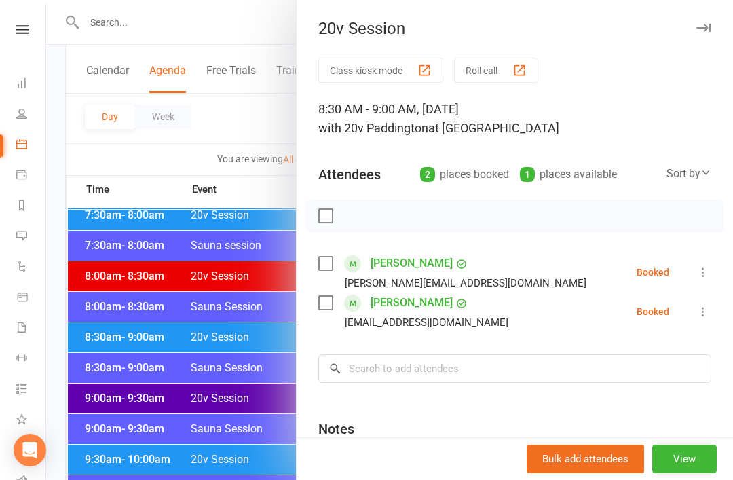
click at [239, 409] on div at bounding box center [389, 240] width 686 height 480
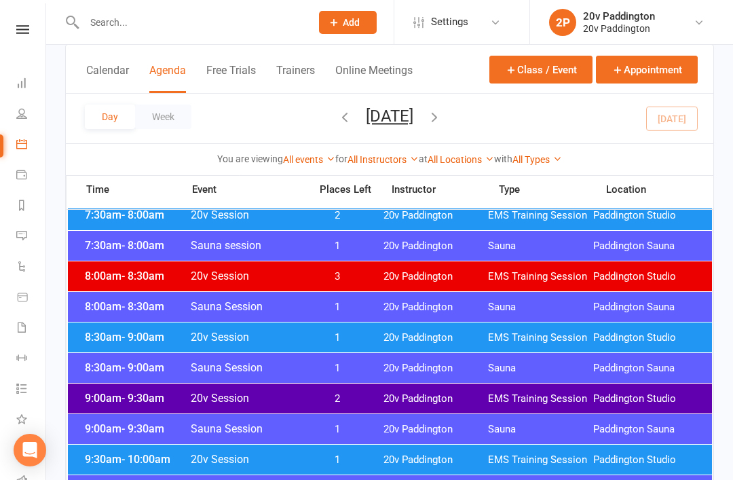
click at [325, 402] on span "2" at bounding box center [337, 398] width 71 height 13
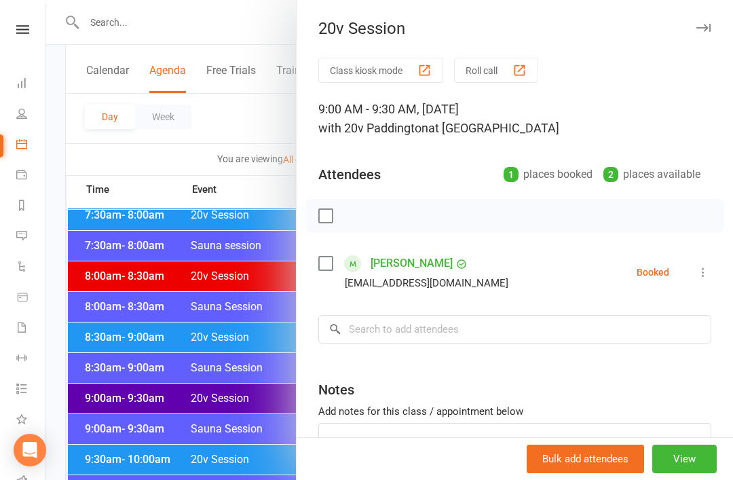
click at [218, 443] on div at bounding box center [389, 240] width 686 height 480
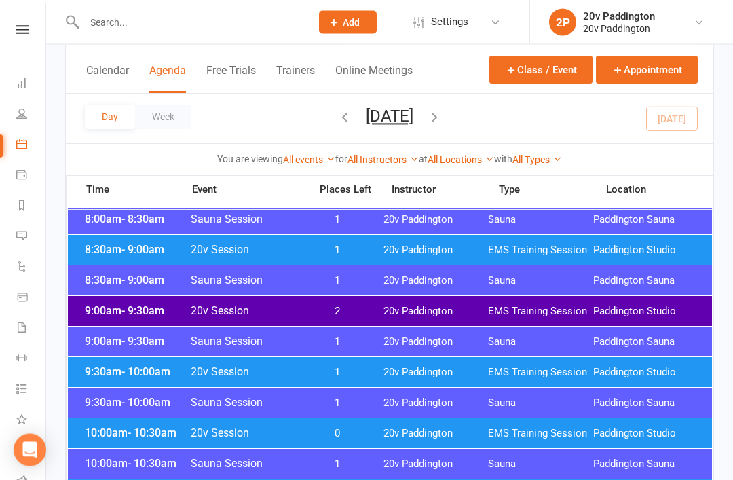
click at [358, 371] on span "1" at bounding box center [337, 372] width 71 height 13
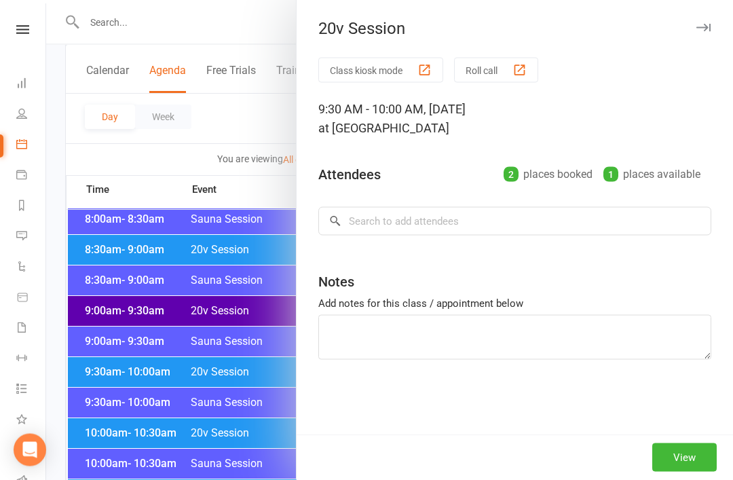
scroll to position [273, 0]
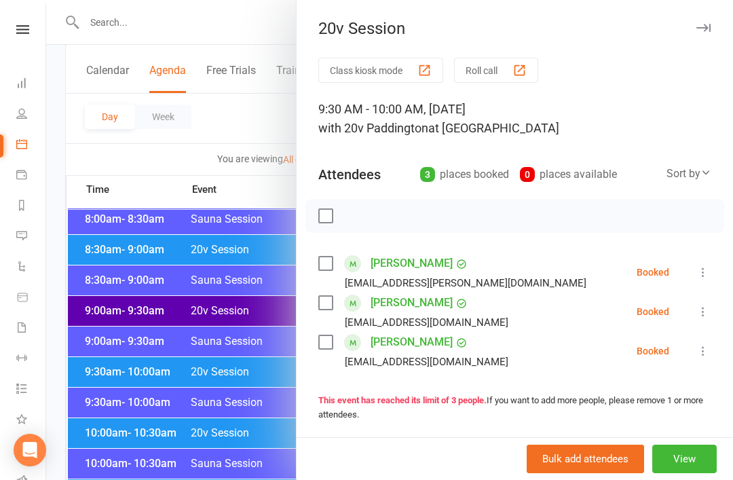
click at [238, 446] on div at bounding box center [389, 240] width 686 height 480
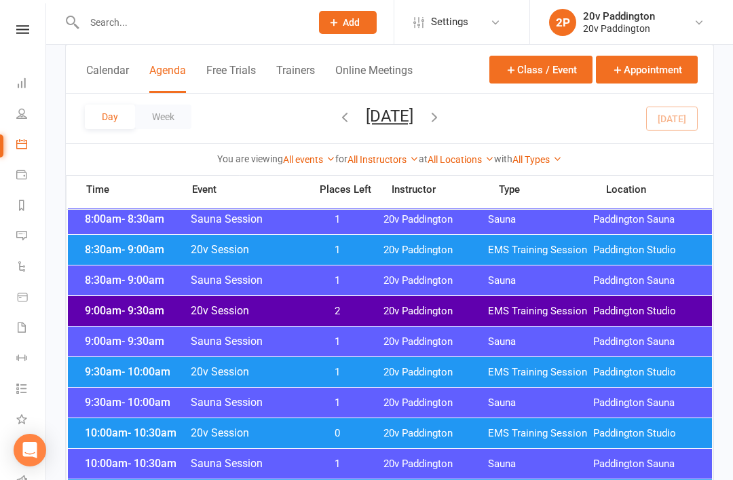
click at [277, 436] on span "20v Session" at bounding box center [246, 432] width 112 height 13
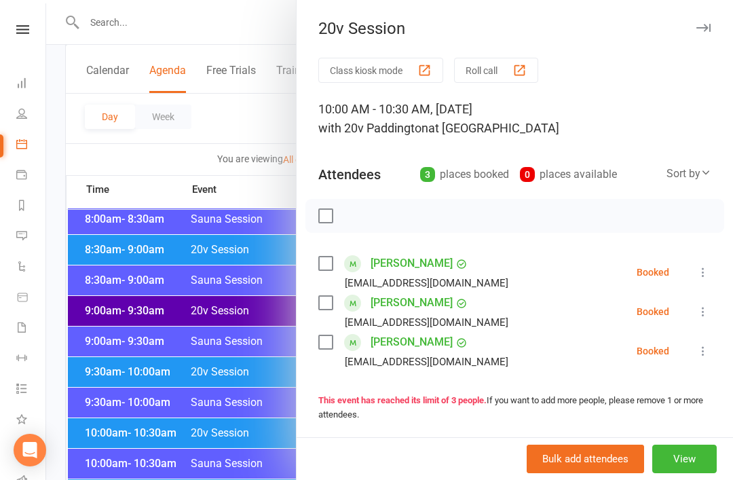
click at [216, 463] on div at bounding box center [389, 240] width 686 height 480
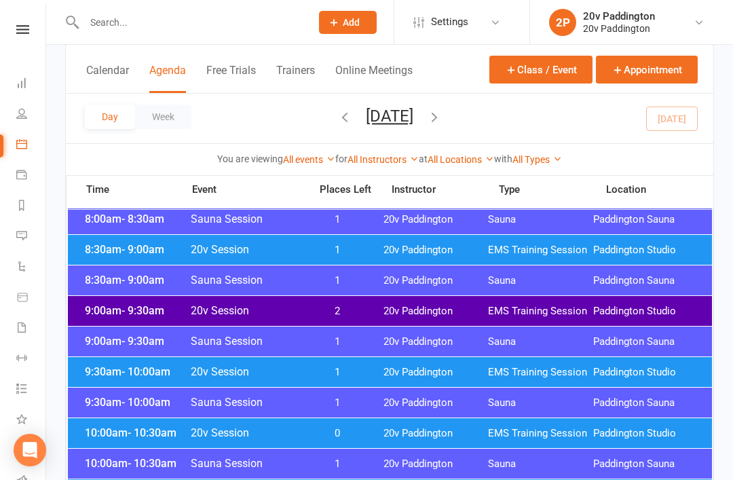
click at [367, 376] on span "1" at bounding box center [337, 372] width 71 height 13
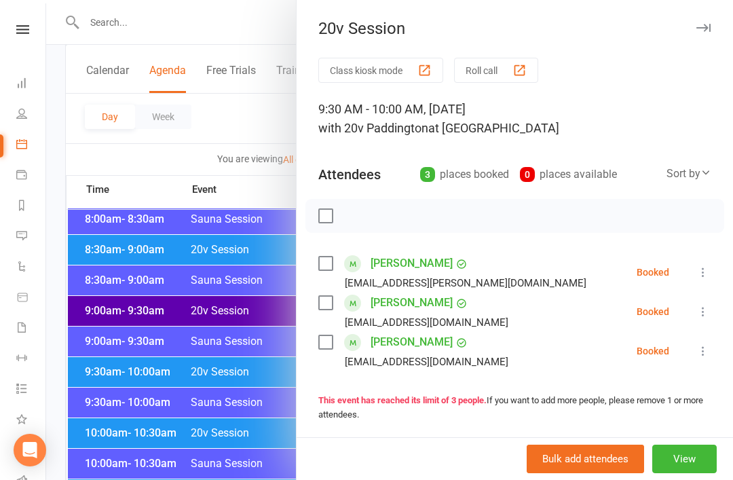
click at [229, 479] on div at bounding box center [389, 240] width 686 height 480
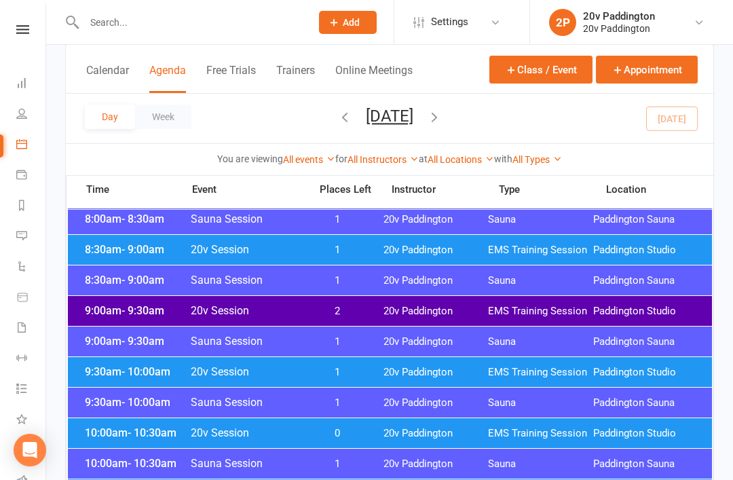
click at [311, 431] on span "0" at bounding box center [337, 433] width 71 height 13
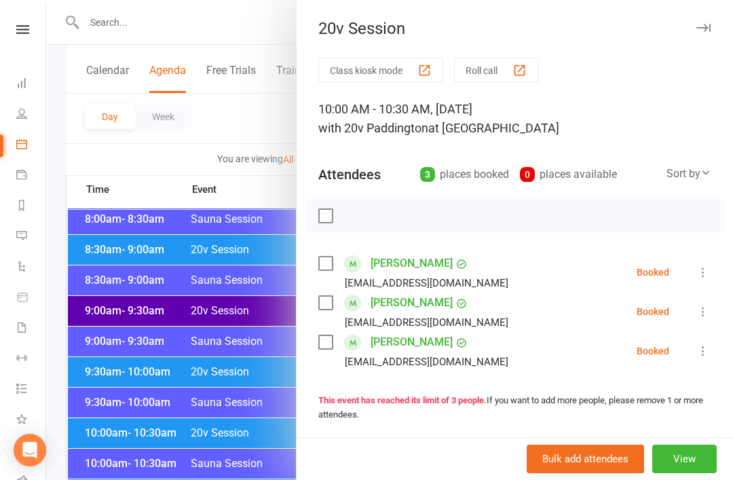
click at [107, 371] on div at bounding box center [389, 240] width 686 height 480
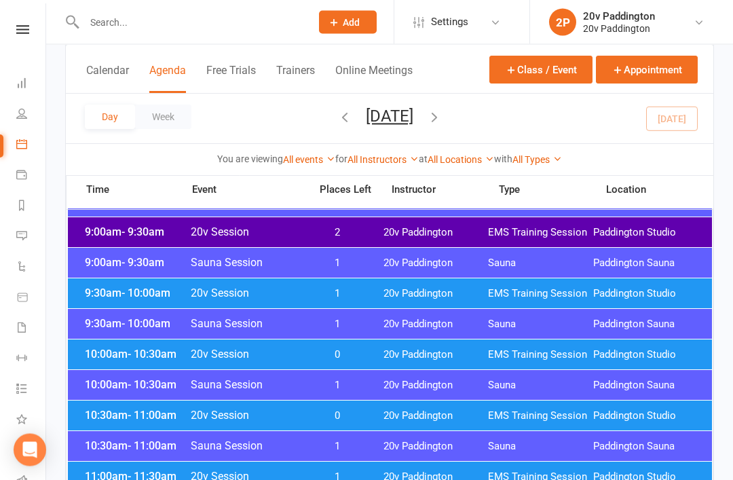
click at [119, 424] on div "10:30am - 11:00am 20v Session 0 20v Paddington EMS Training Session [GEOGRAPHIC…" at bounding box center [390, 416] width 644 height 30
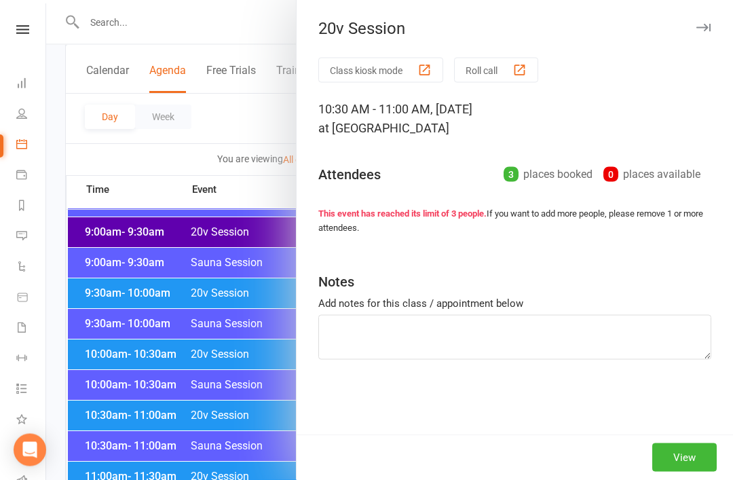
scroll to position [351, 0]
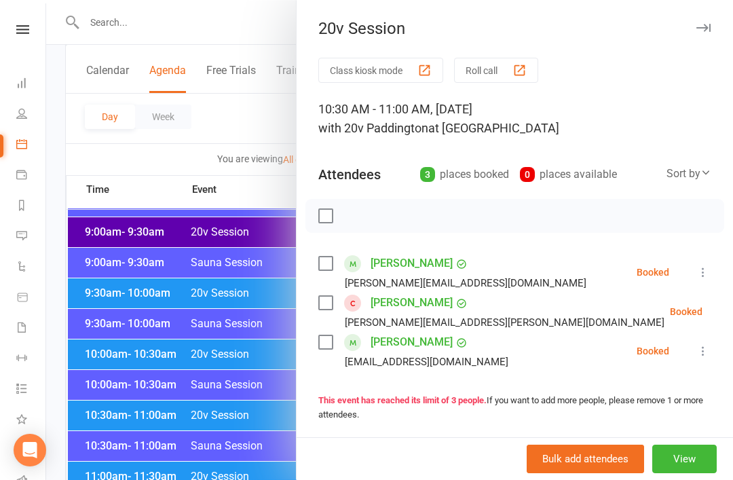
click at [121, 402] on div at bounding box center [389, 240] width 686 height 480
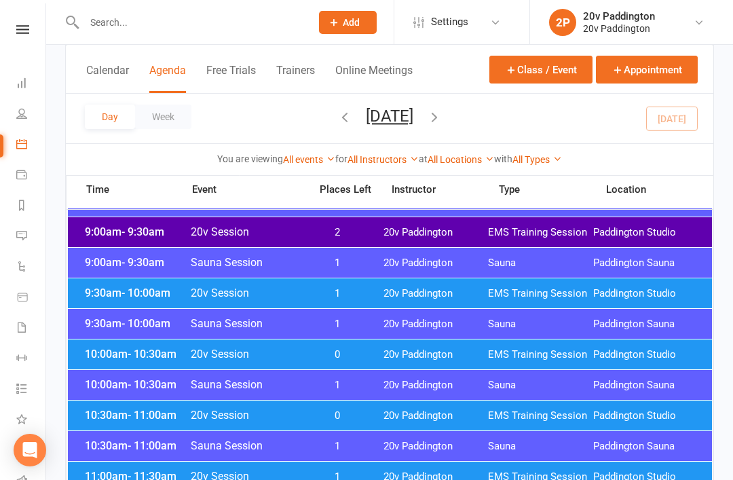
click at [132, 427] on div "10:30am - 11:00am 20v Session 0 20v Paddington EMS Training Session [GEOGRAPHIC…" at bounding box center [390, 415] width 644 height 30
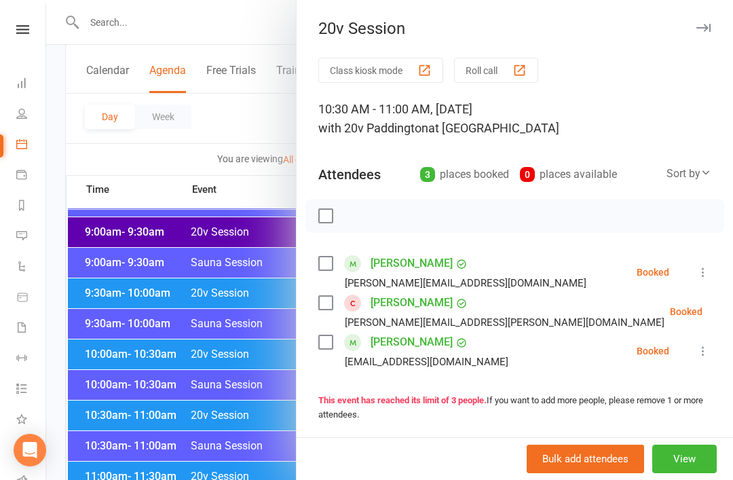
click at [111, 337] on div at bounding box center [389, 240] width 686 height 480
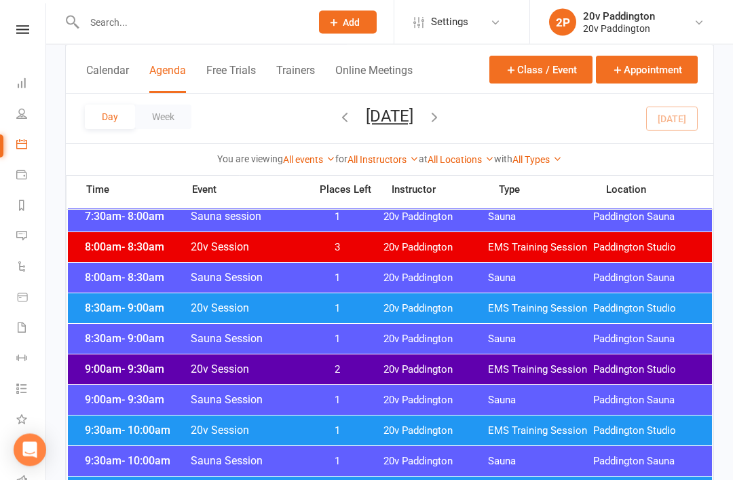
scroll to position [214, 0]
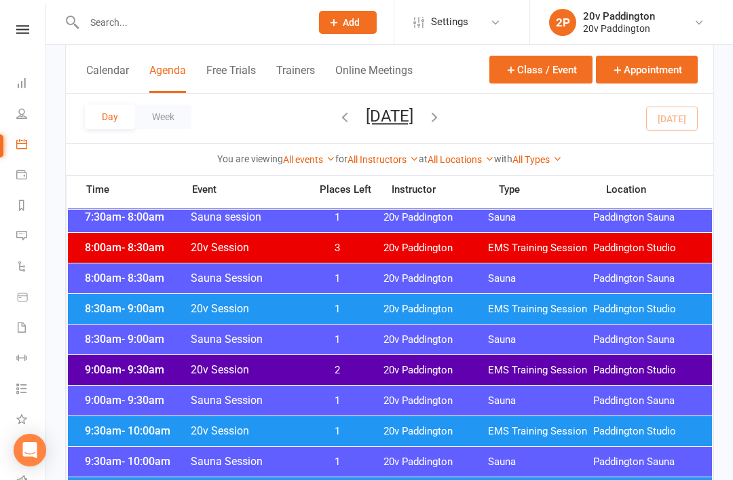
click at [116, 320] on div "8:30am - 9:00am 20v Session 1 20v Paddington EMS Training Session [GEOGRAPHIC_D…" at bounding box center [390, 309] width 644 height 30
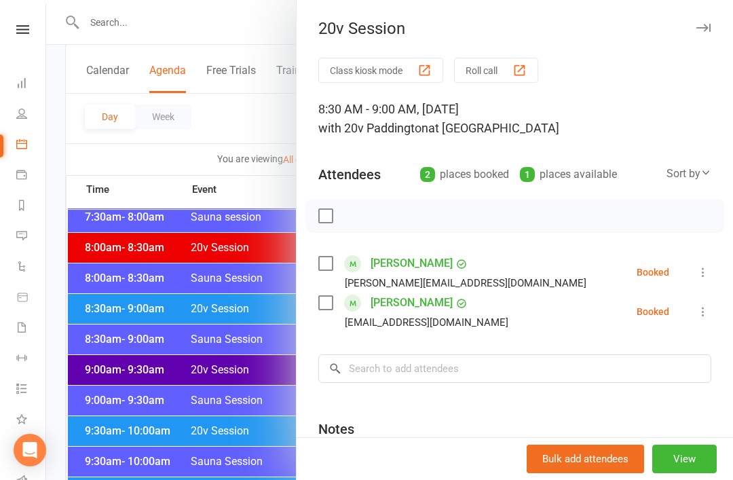
click at [113, 321] on div at bounding box center [389, 240] width 686 height 480
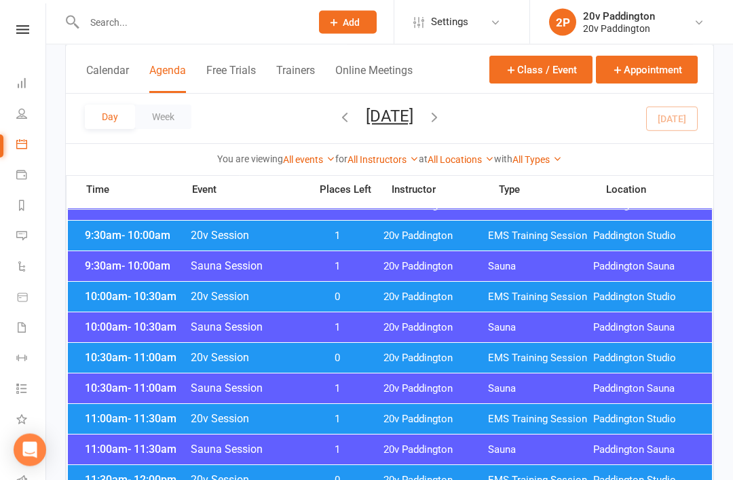
scroll to position [409, 0]
click at [119, 419] on span "11:00am - 11:30am" at bounding box center [135, 418] width 109 height 13
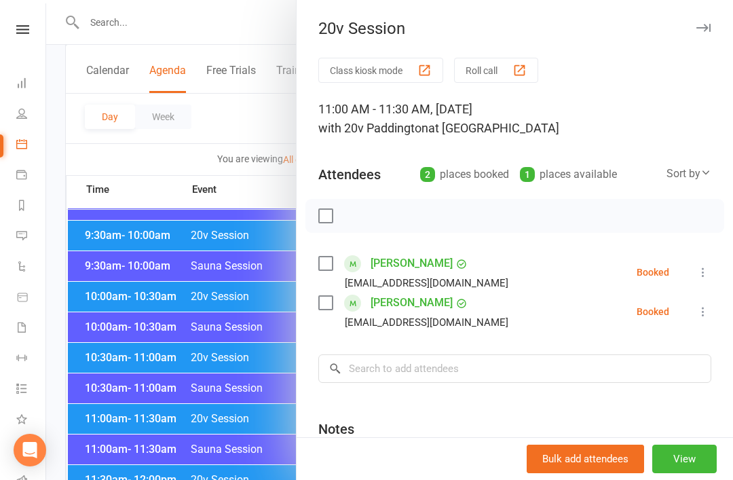
click at [116, 413] on div at bounding box center [389, 240] width 686 height 480
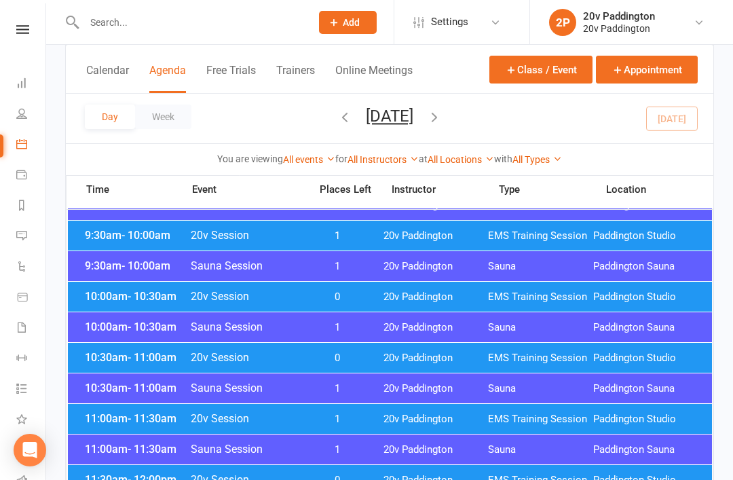
click at [119, 479] on div "11:30am - 12:00pm 20v Session 0 20v Paddington EMS Training Session [GEOGRAPHIC…" at bounding box center [390, 480] width 644 height 30
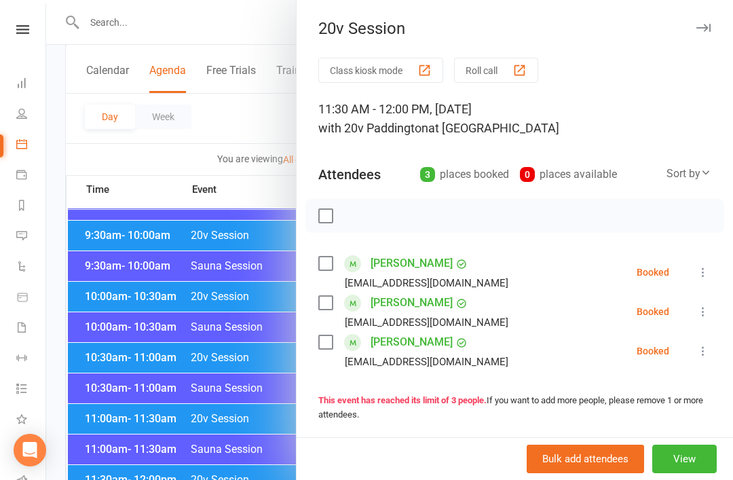
click at [89, 362] on div at bounding box center [389, 240] width 686 height 480
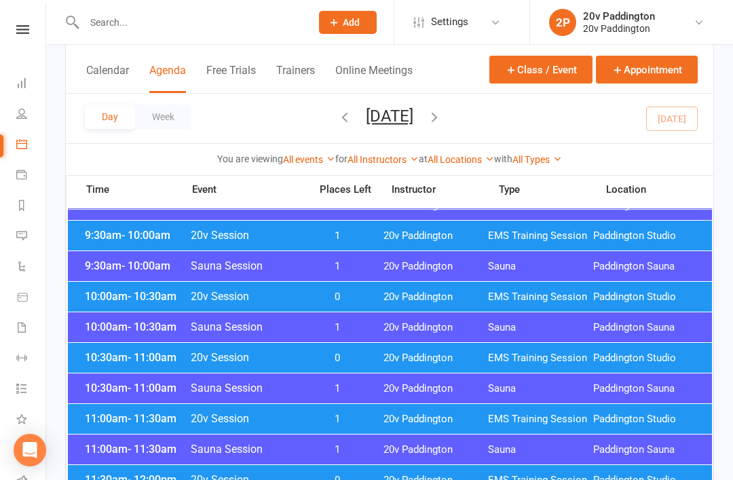
click at [113, 368] on div "10:30am - 11:00am 20v Session 0 20v Paddington EMS Training Session [GEOGRAPHIC…" at bounding box center [390, 358] width 644 height 30
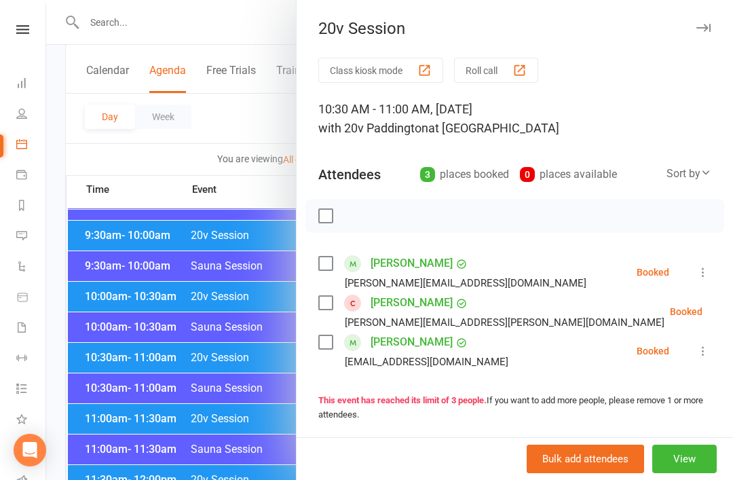
click at [108, 386] on div at bounding box center [389, 240] width 686 height 480
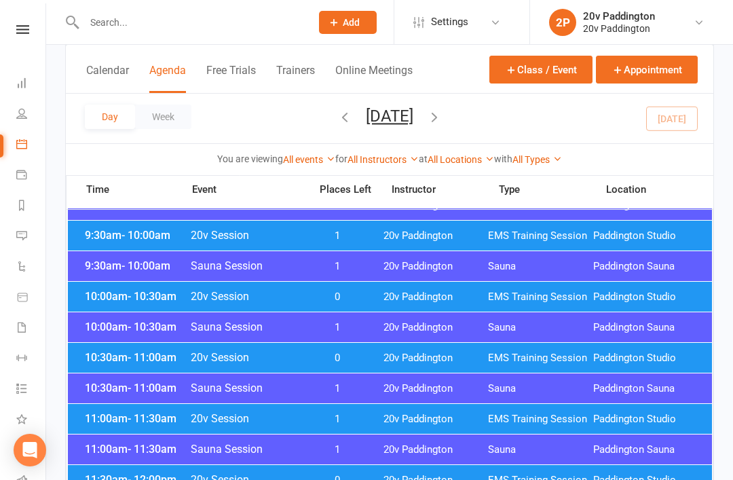
click at [99, 424] on span "11:00am - 11:30am" at bounding box center [135, 418] width 109 height 13
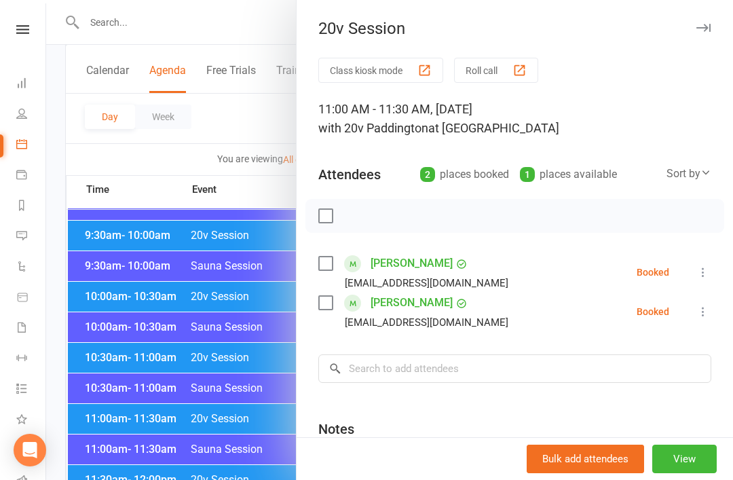
click at [214, 431] on div at bounding box center [389, 240] width 686 height 480
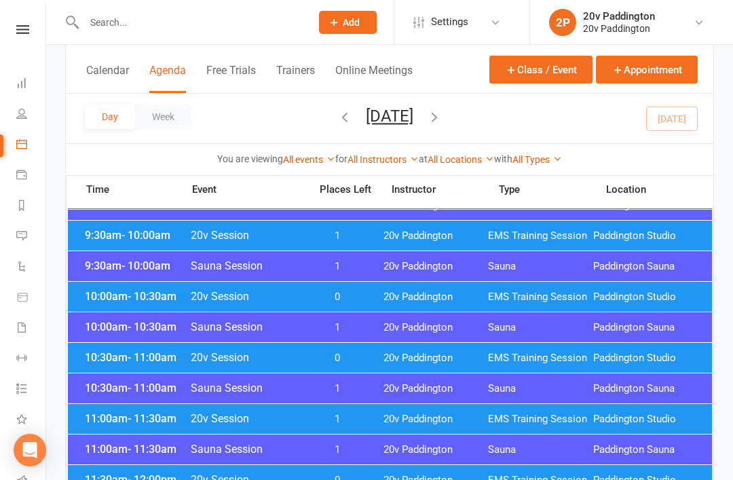
scroll to position [0, 0]
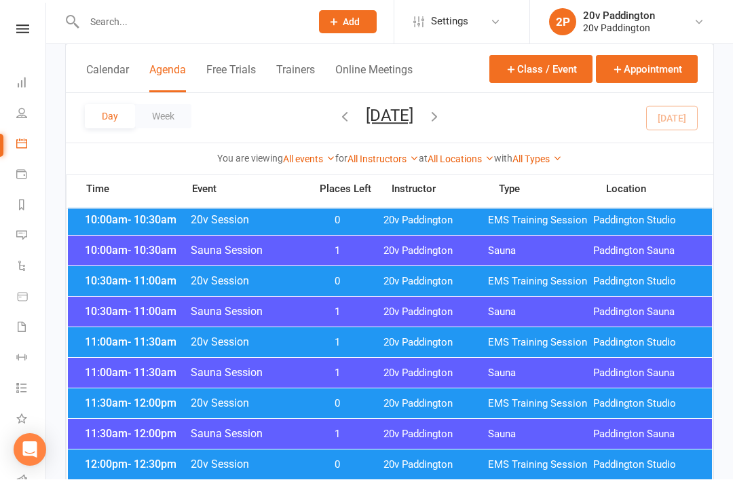
click at [381, 394] on div "11:30am - 12:00pm 20v Session 0 20v Paddington EMS Training Session [GEOGRAPHIC…" at bounding box center [390, 404] width 644 height 30
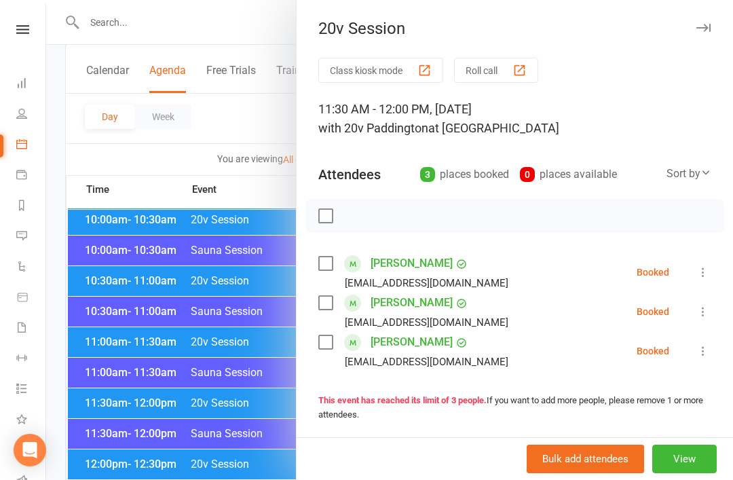
click at [233, 374] on div at bounding box center [389, 240] width 686 height 480
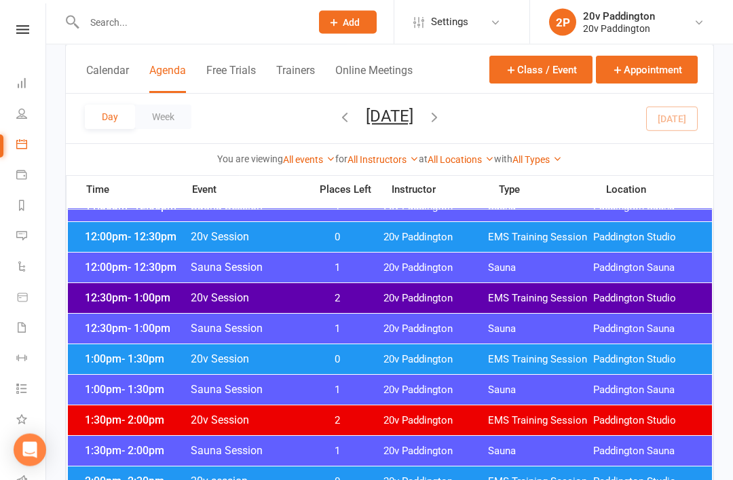
scroll to position [714, 0]
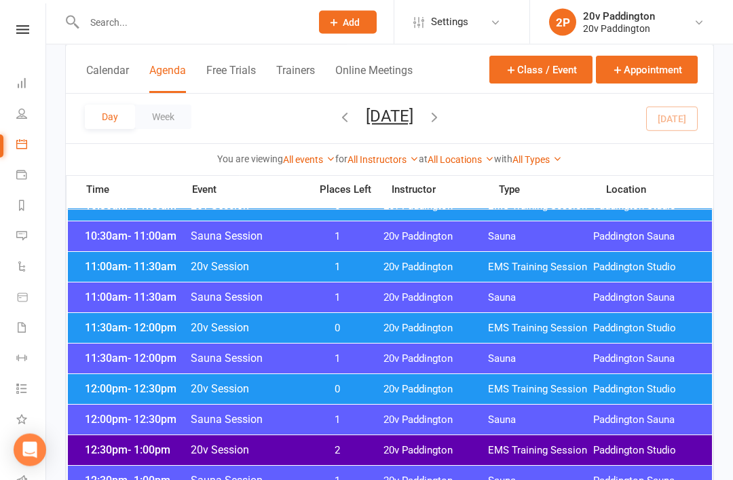
click at [467, 301] on span "20v Paddington" at bounding box center [435, 298] width 105 height 13
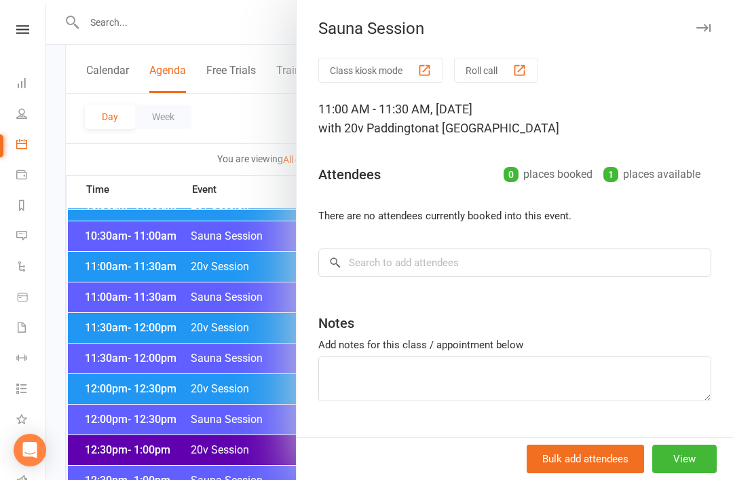
click at [263, 450] on div at bounding box center [389, 240] width 686 height 480
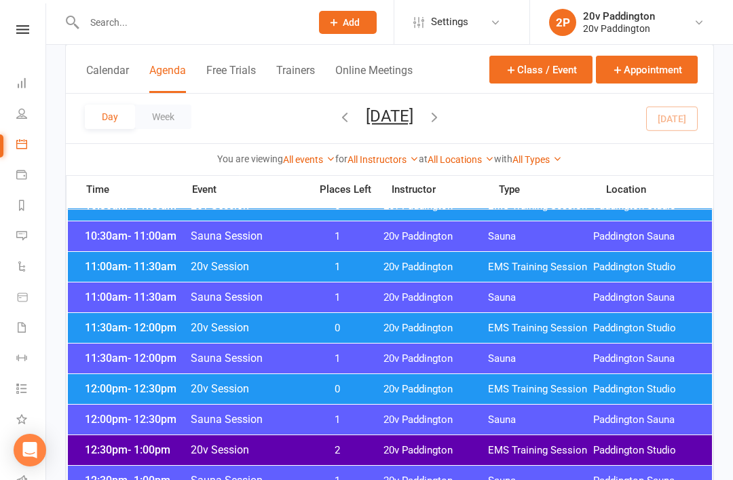
click at [372, 332] on span "0" at bounding box center [337, 328] width 71 height 13
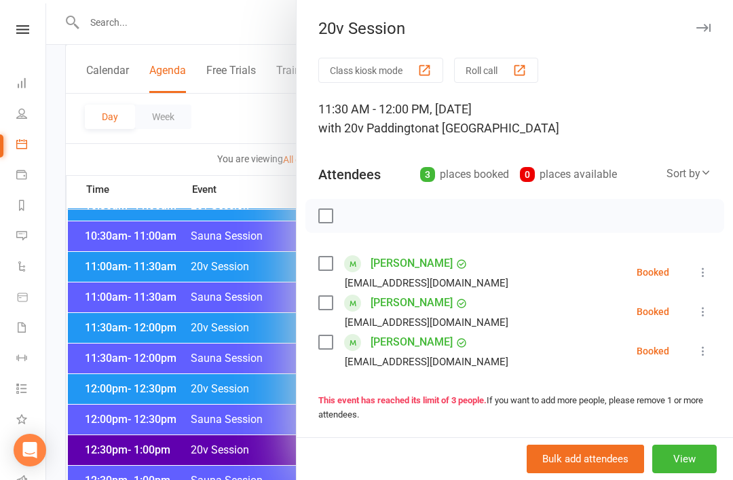
click at [100, 368] on div at bounding box center [389, 240] width 686 height 480
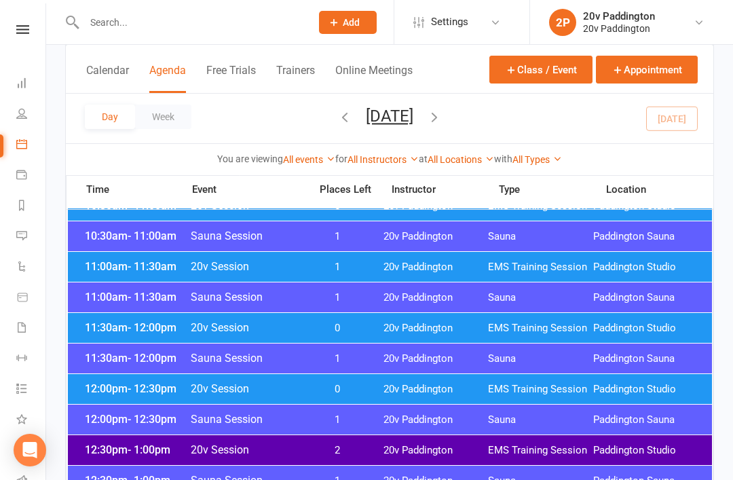
click at [123, 397] on div "12:00pm - 12:30pm 20v Session 0 20v Paddington EMS Training Session [GEOGRAPHIC…" at bounding box center [390, 389] width 644 height 30
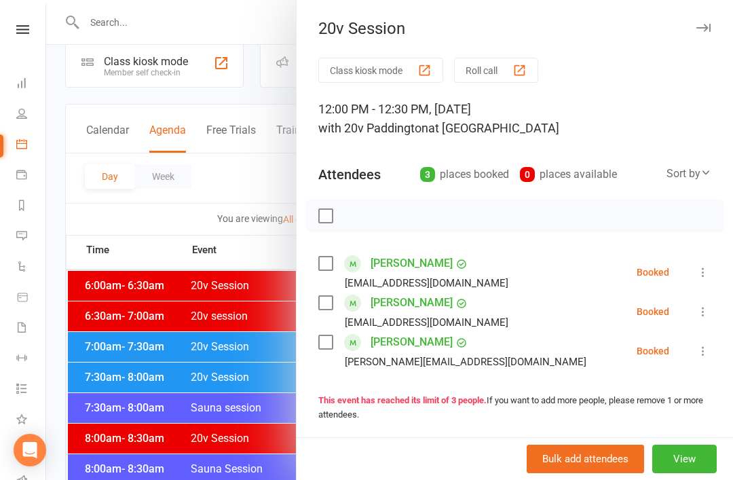
scroll to position [0, 0]
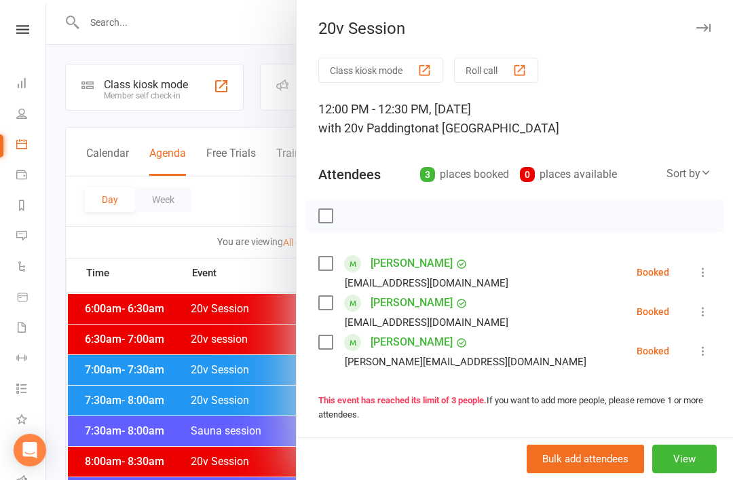
click at [125, 232] on div at bounding box center [389, 240] width 686 height 480
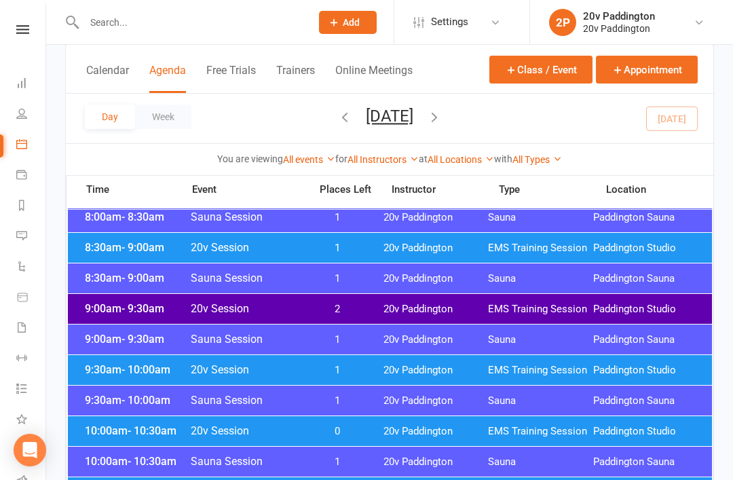
scroll to position [271, 0]
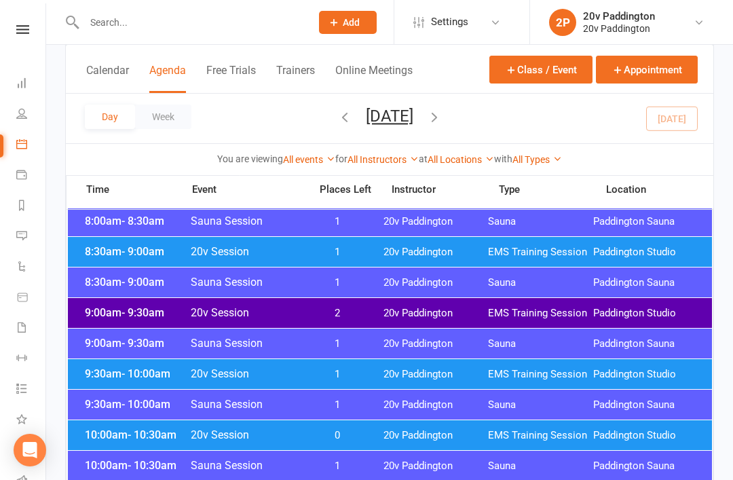
click at [100, 250] on span "8:30am - 9:00am" at bounding box center [135, 251] width 109 height 13
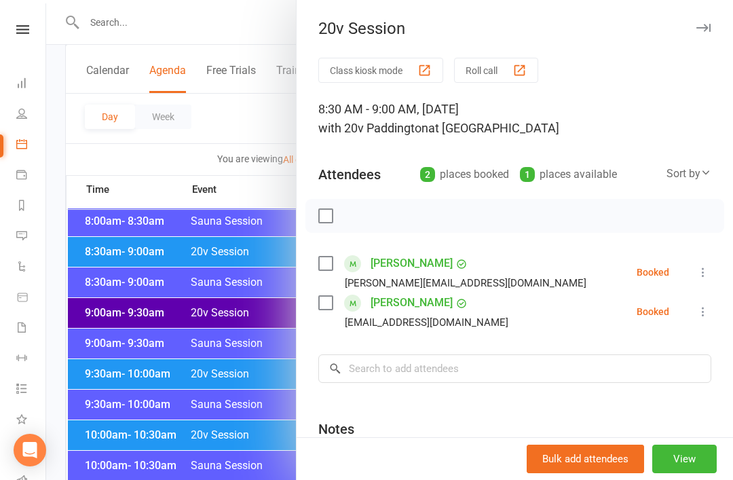
click at [111, 285] on div at bounding box center [389, 240] width 686 height 480
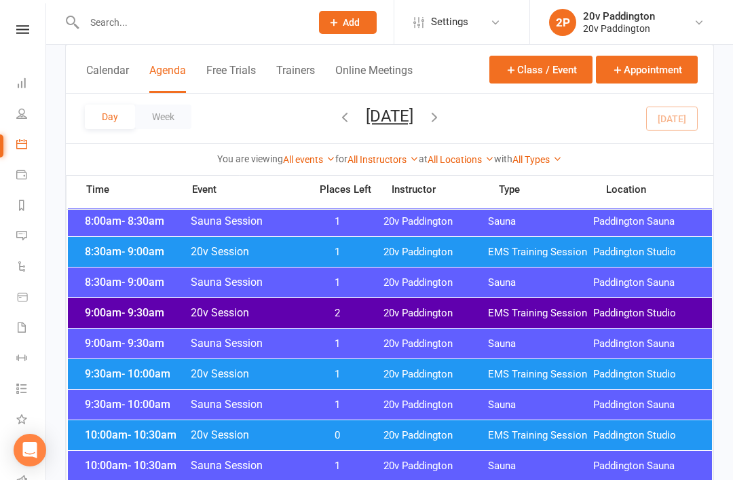
click at [117, 251] on span "8:30am - 9:00am" at bounding box center [135, 251] width 109 height 13
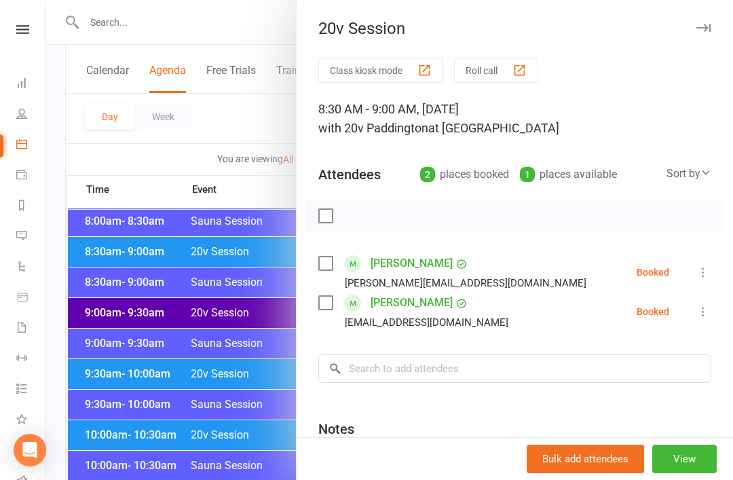
click at [705, 315] on icon at bounding box center [703, 312] width 14 height 14
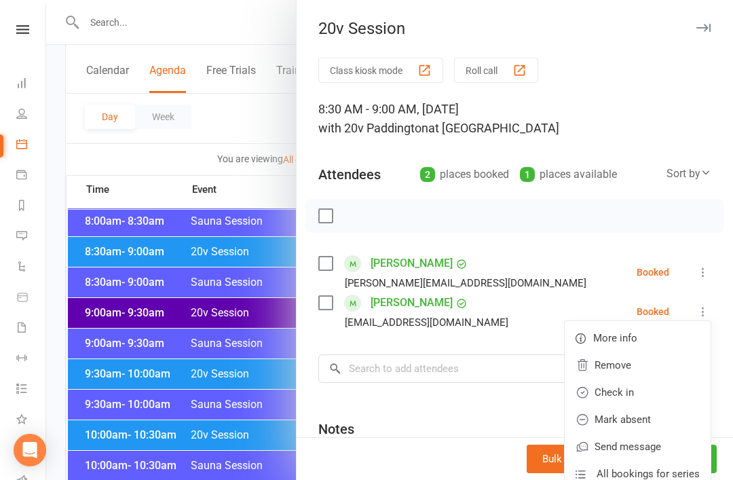
click at [644, 387] on link "Check in" at bounding box center [637, 391] width 146 height 27
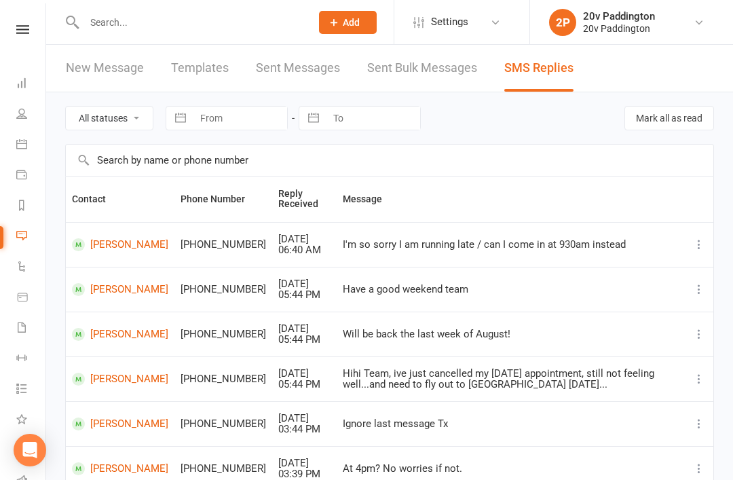
click at [1, 115] on li "People" at bounding box center [22, 115] width 45 height 31
